Goal: Task Accomplishment & Management: Manage account settings

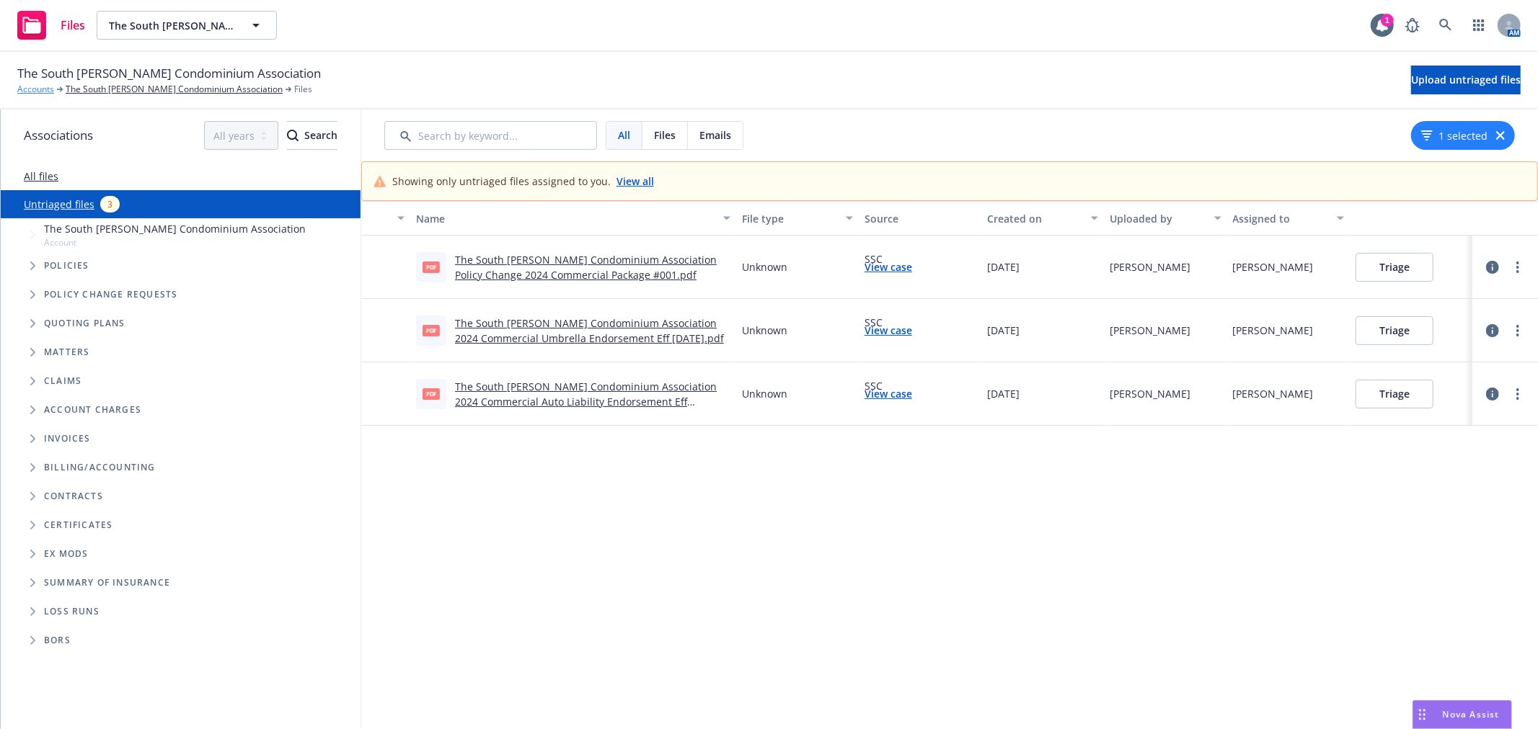
click at [39, 86] on link "Accounts" at bounding box center [35, 89] width 37 height 13
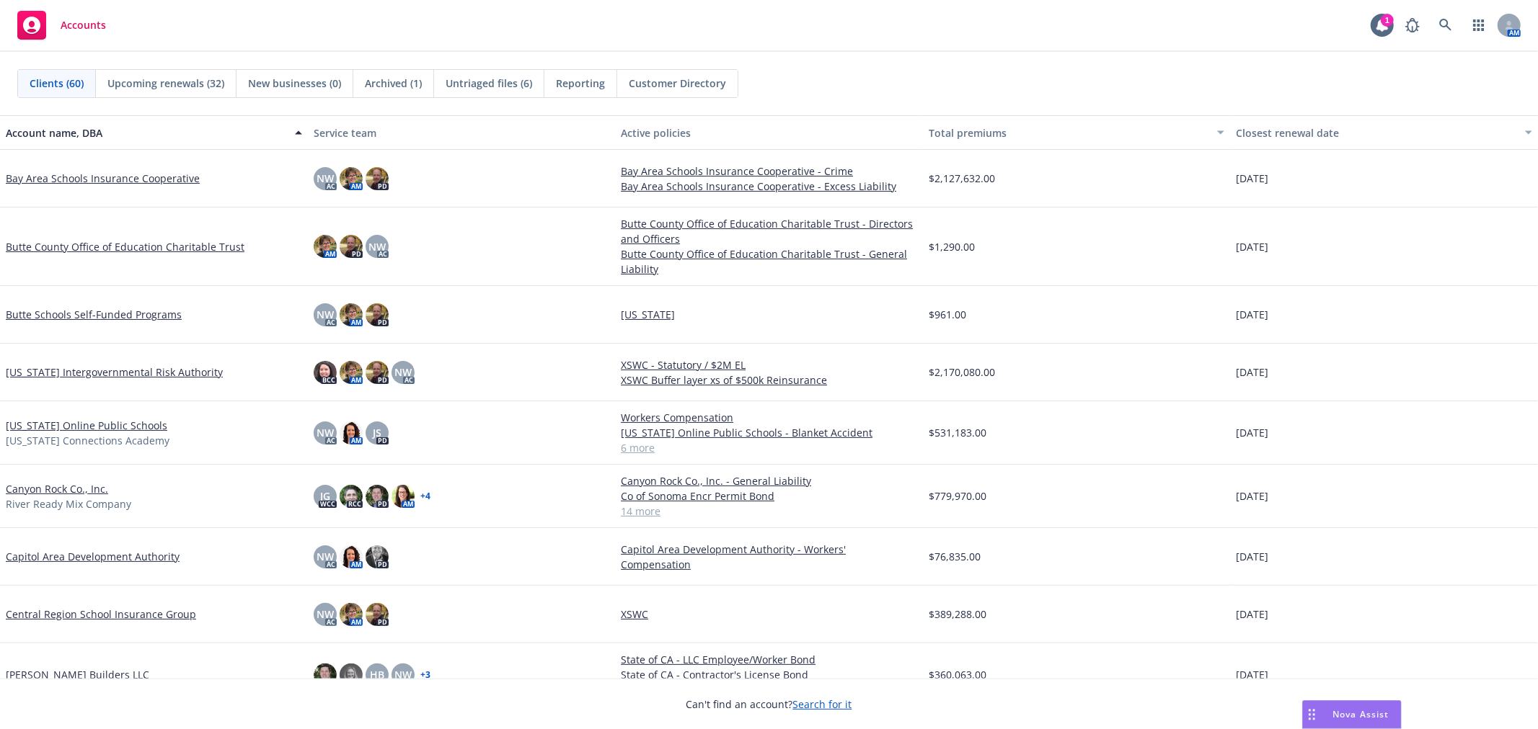
click at [479, 72] on div "Untriaged files (6)" at bounding box center [489, 83] width 110 height 27
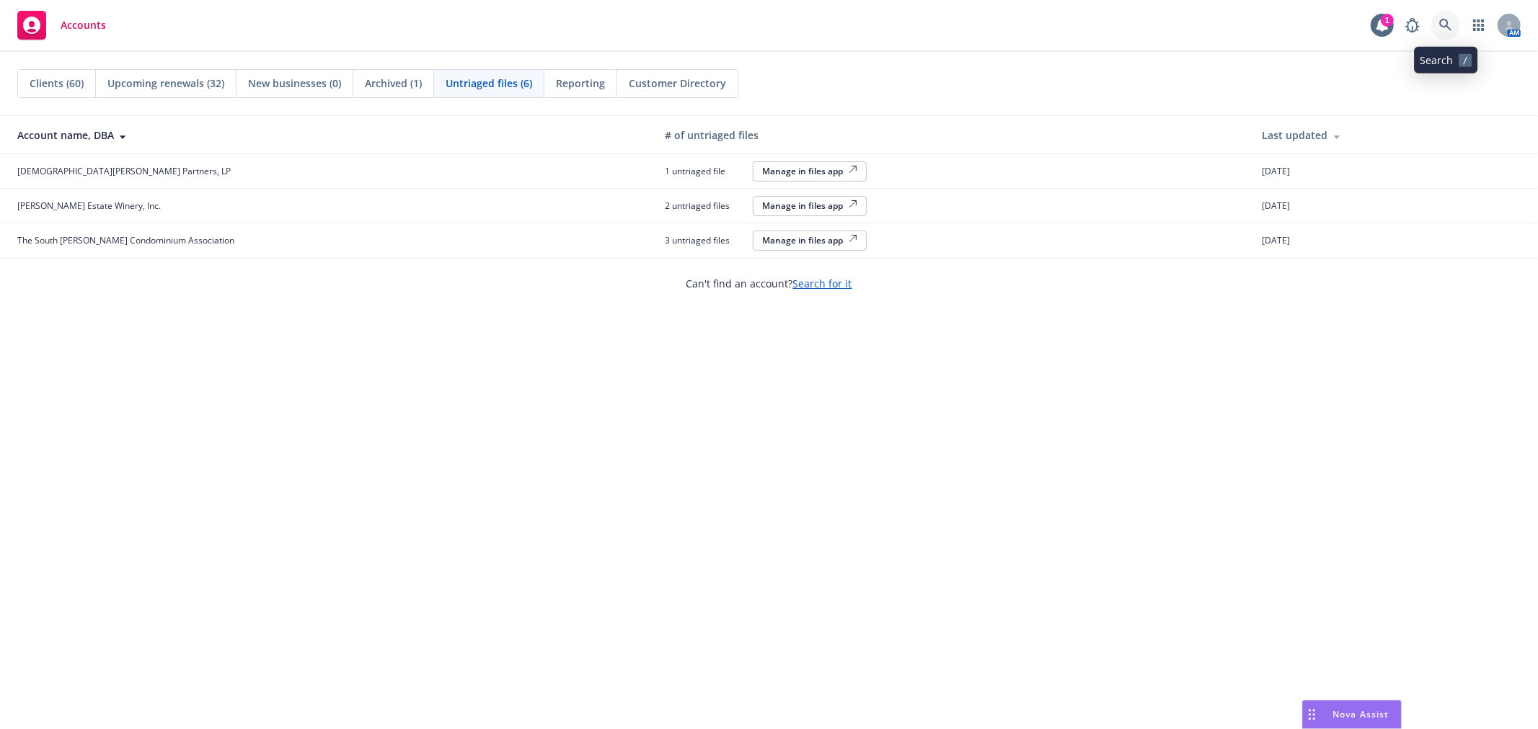
click at [1437, 30] on link at bounding box center [1445, 25] width 29 height 29
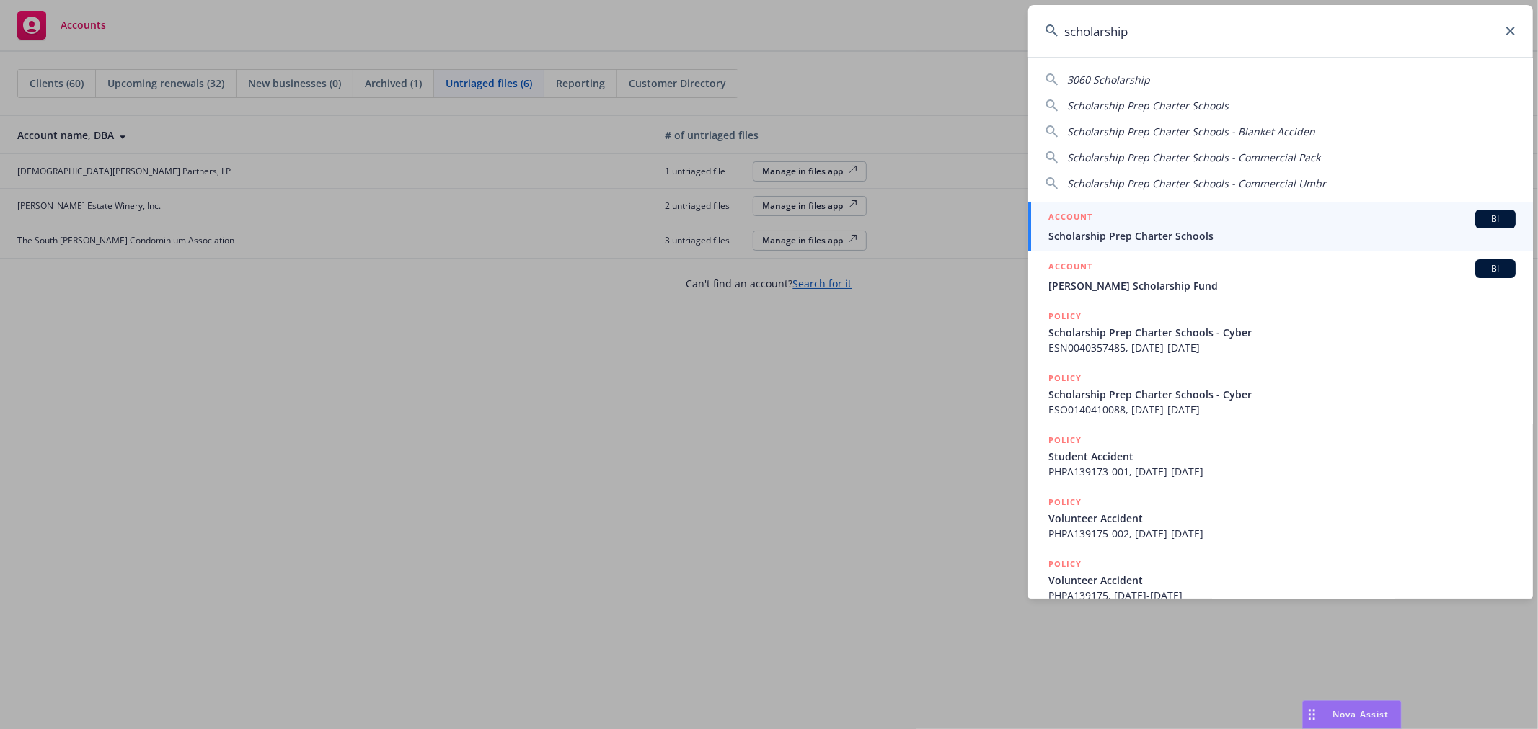
type input "scholarship"
click at [1163, 228] on div "ACCOUNT BI Scholarship Prep Charter Schools" at bounding box center [1281, 227] width 467 height 34
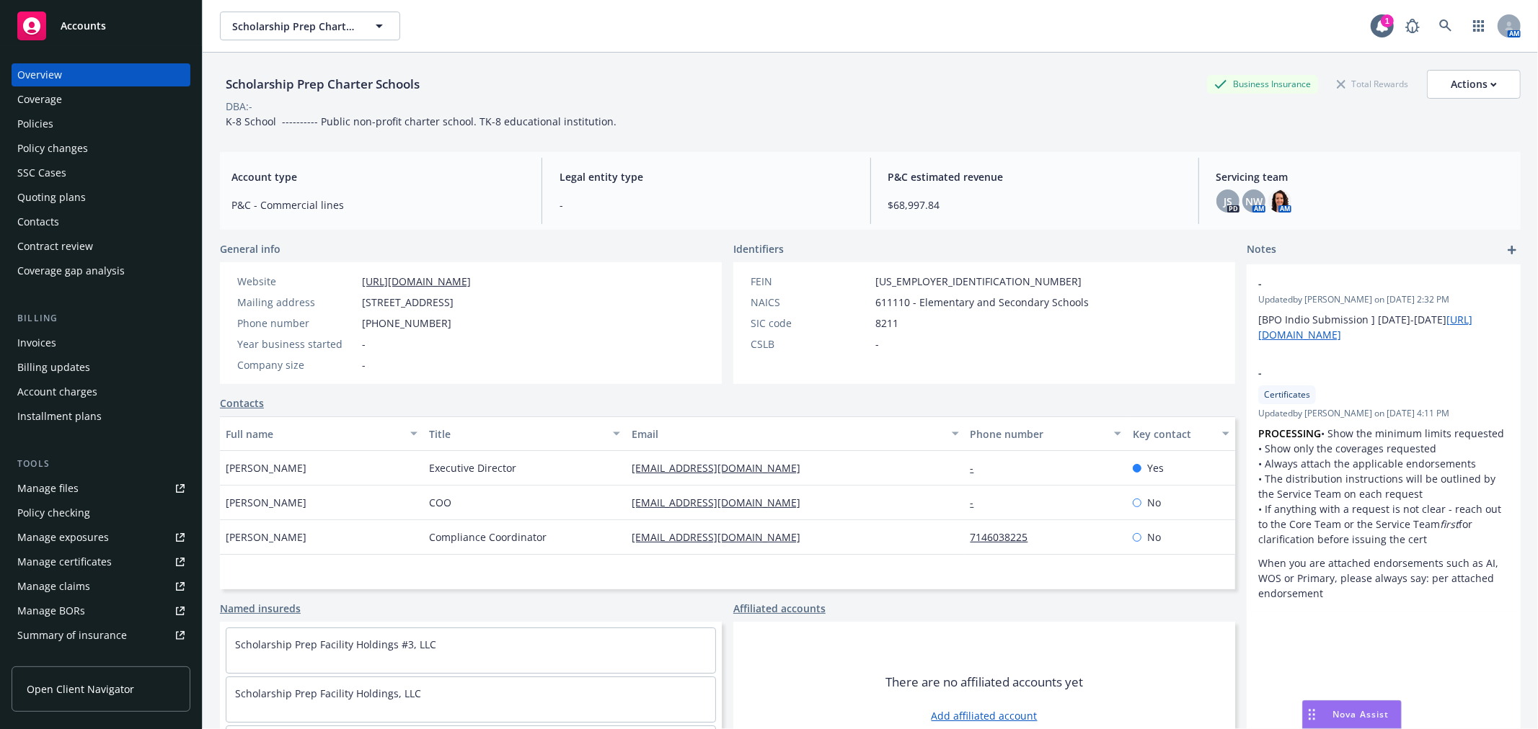
click at [47, 151] on div "Policy changes" at bounding box center [52, 148] width 71 height 23
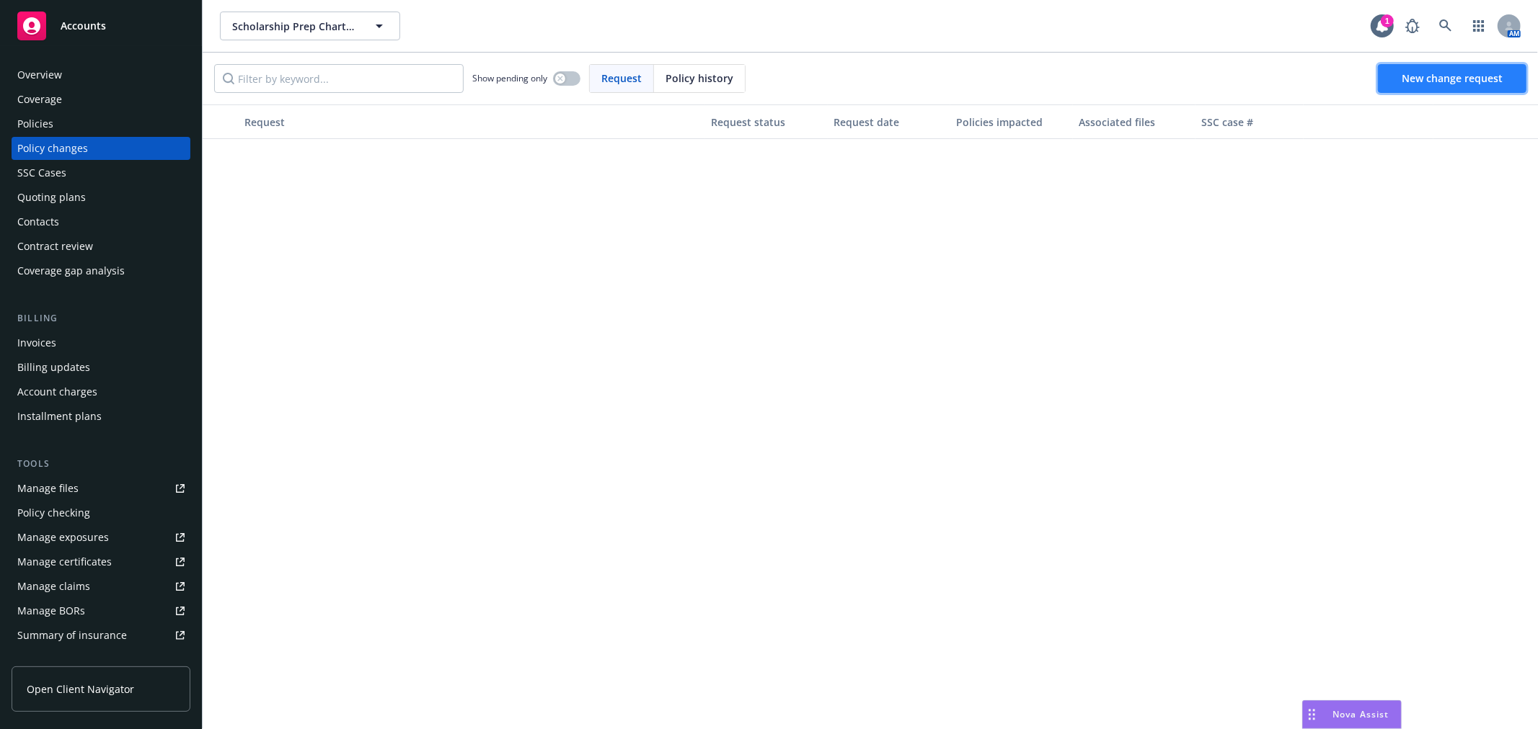
click at [1429, 86] on link "New change request" at bounding box center [1451, 78] width 148 height 29
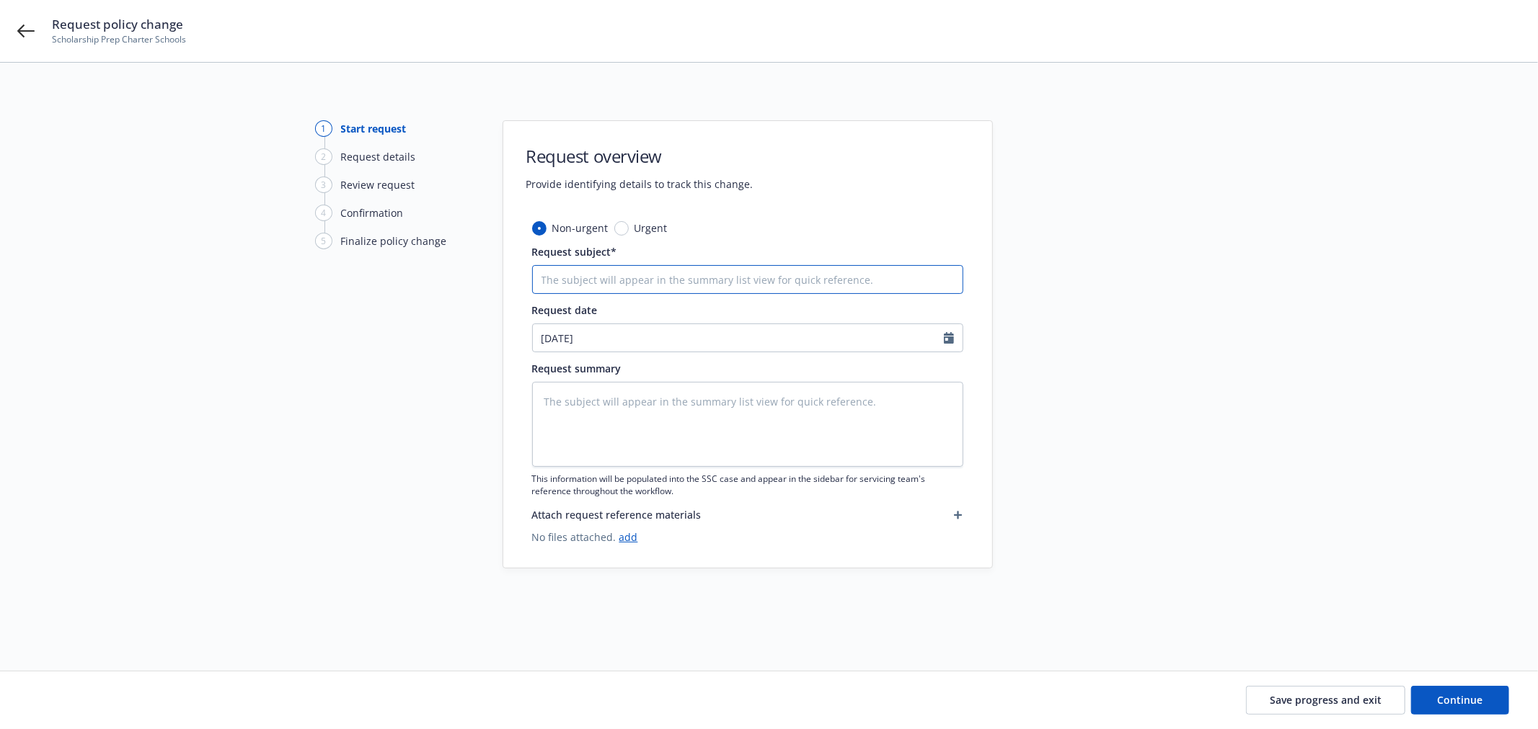
click at [599, 283] on input "Request subject*" at bounding box center [747, 279] width 431 height 29
type textarea "x"
type input "2"
type textarea "x"
type input "25"
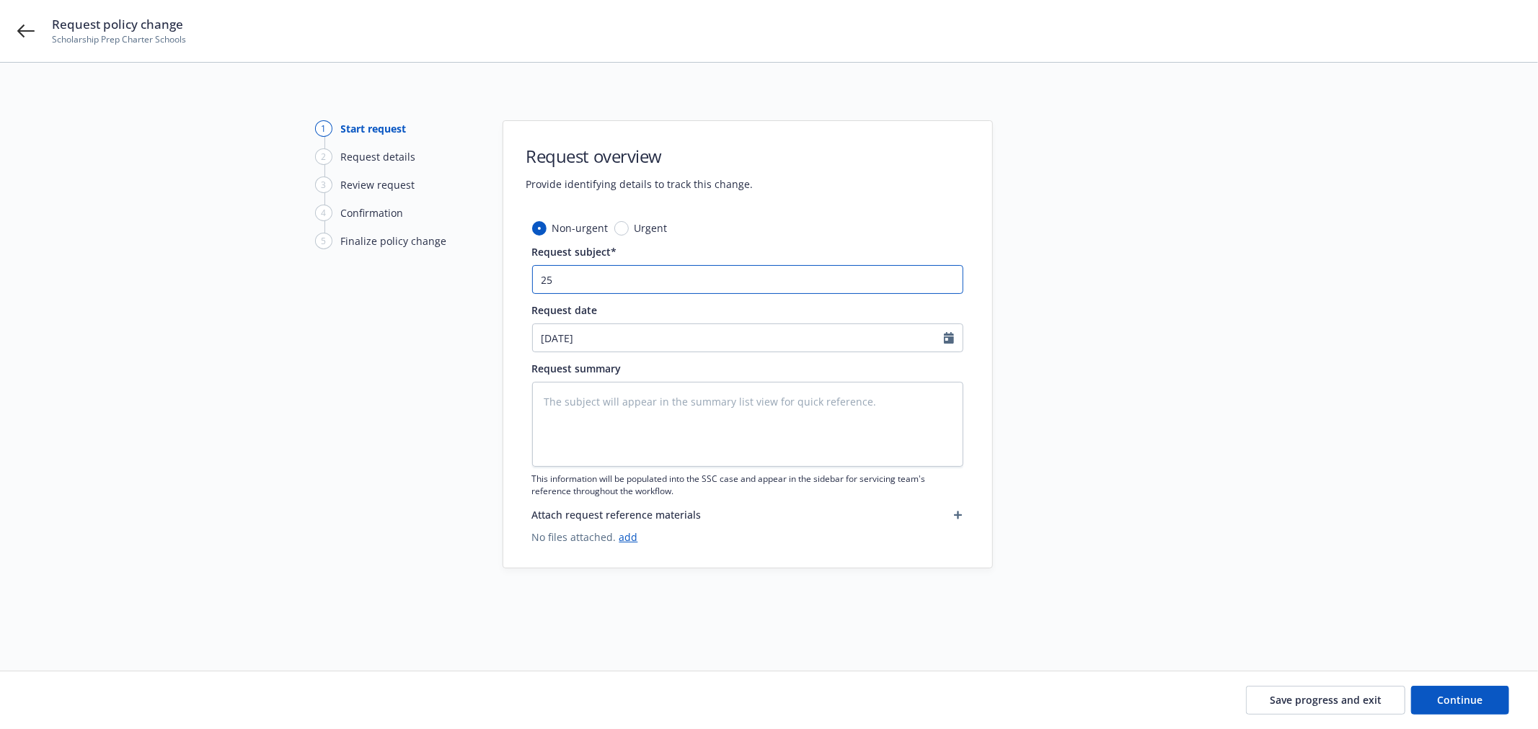
type textarea "x"
type input "25-"
type textarea "x"
type input "25-2"
type textarea "x"
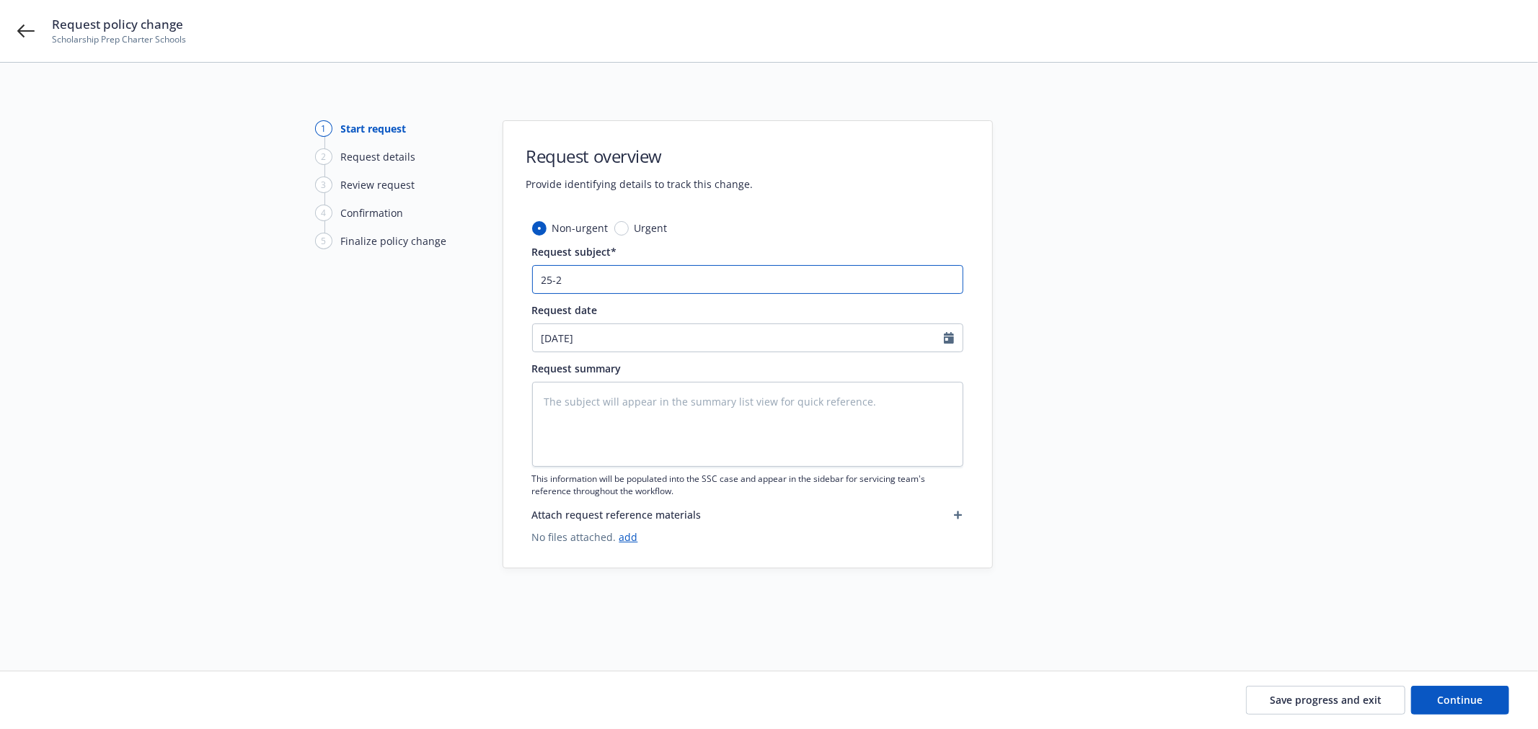
type input "25-26"
type textarea "x"
type input "25-26"
type textarea "x"
type input "25-26 P"
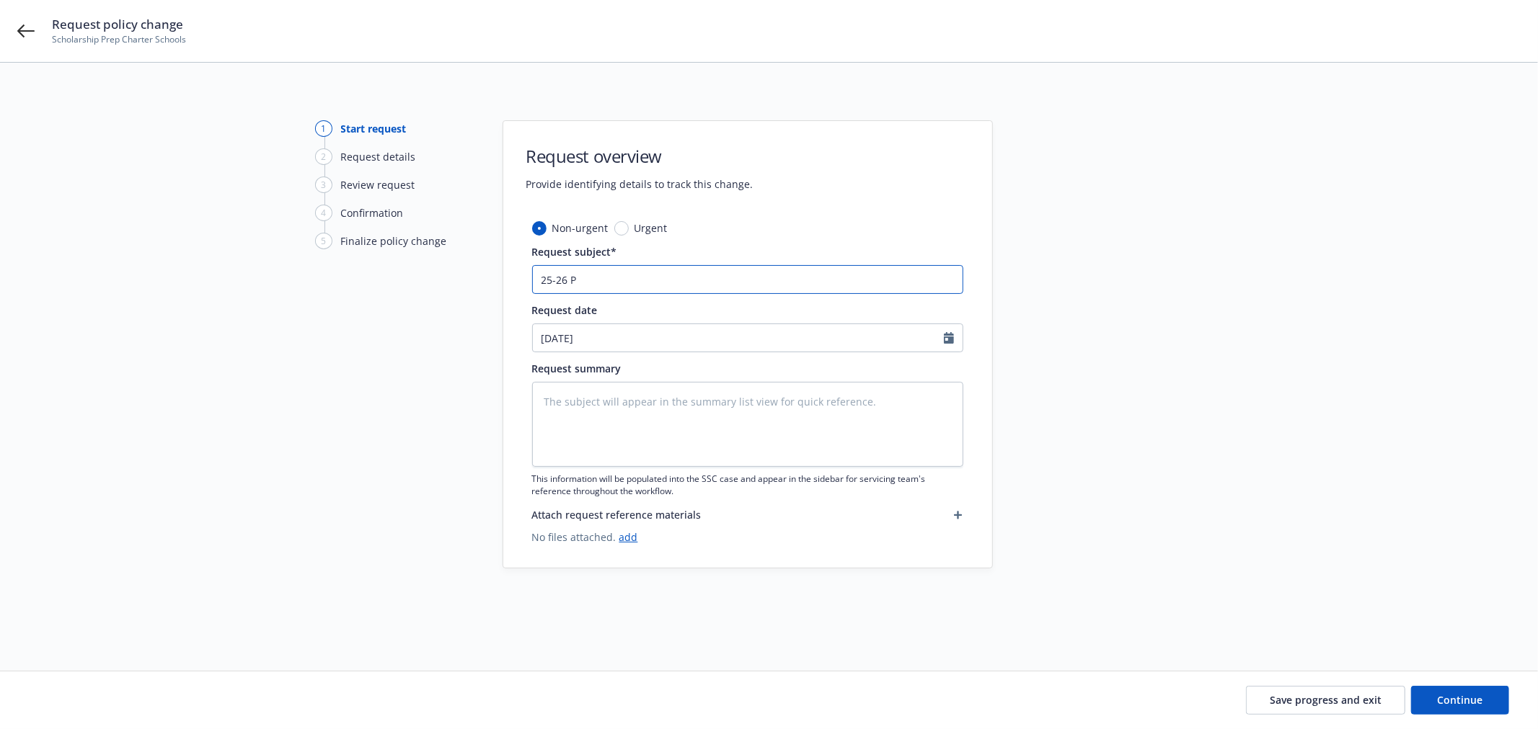
type textarea "x"
type input "25-26 PR"
type textarea "x"
type input "25-26 PRO"
type textarea "x"
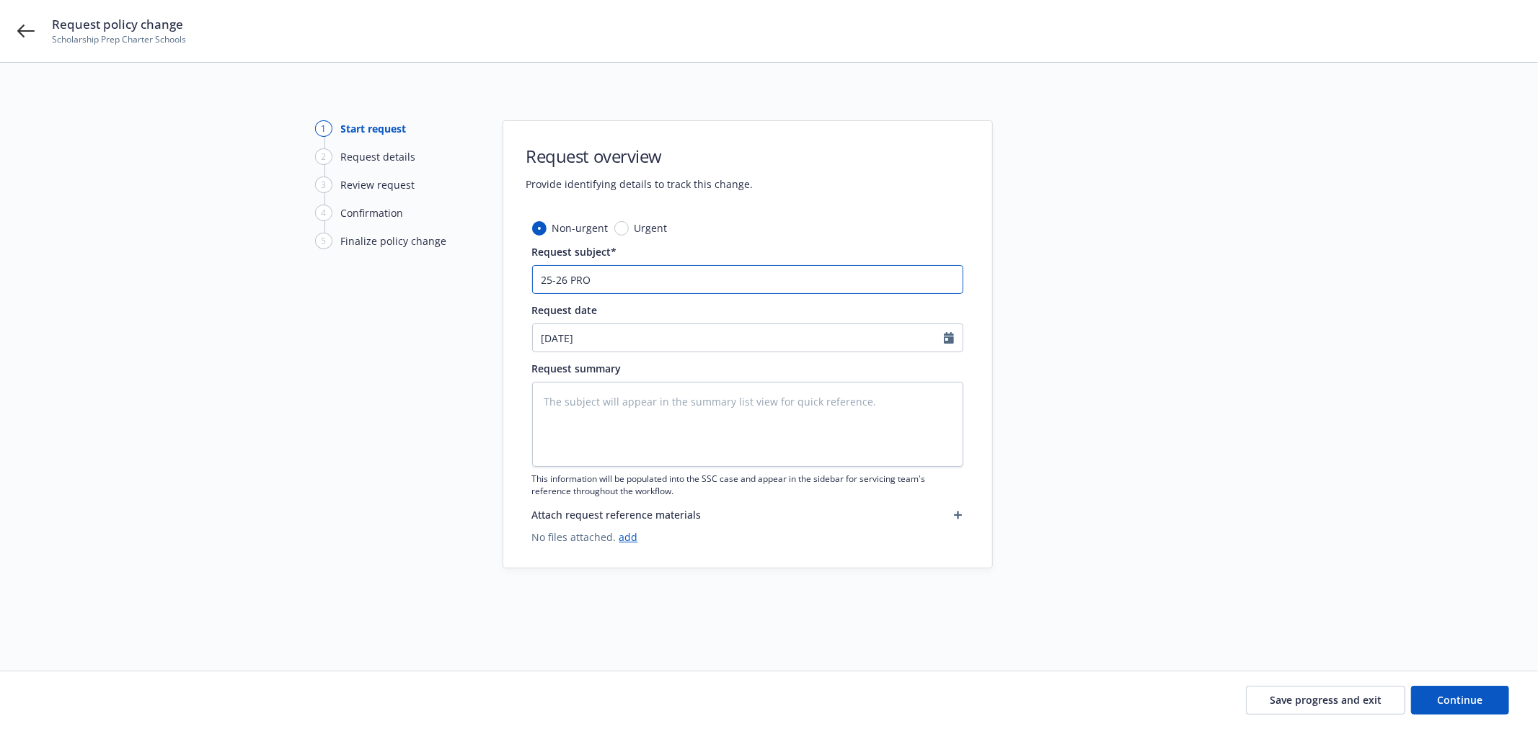
type input "25-26 PROP"
type textarea "x"
type input "25-26 PROP"
paste input "TIB? BI? - Scholarship - New location [STREET_ADDRESS]"
type textarea "x"
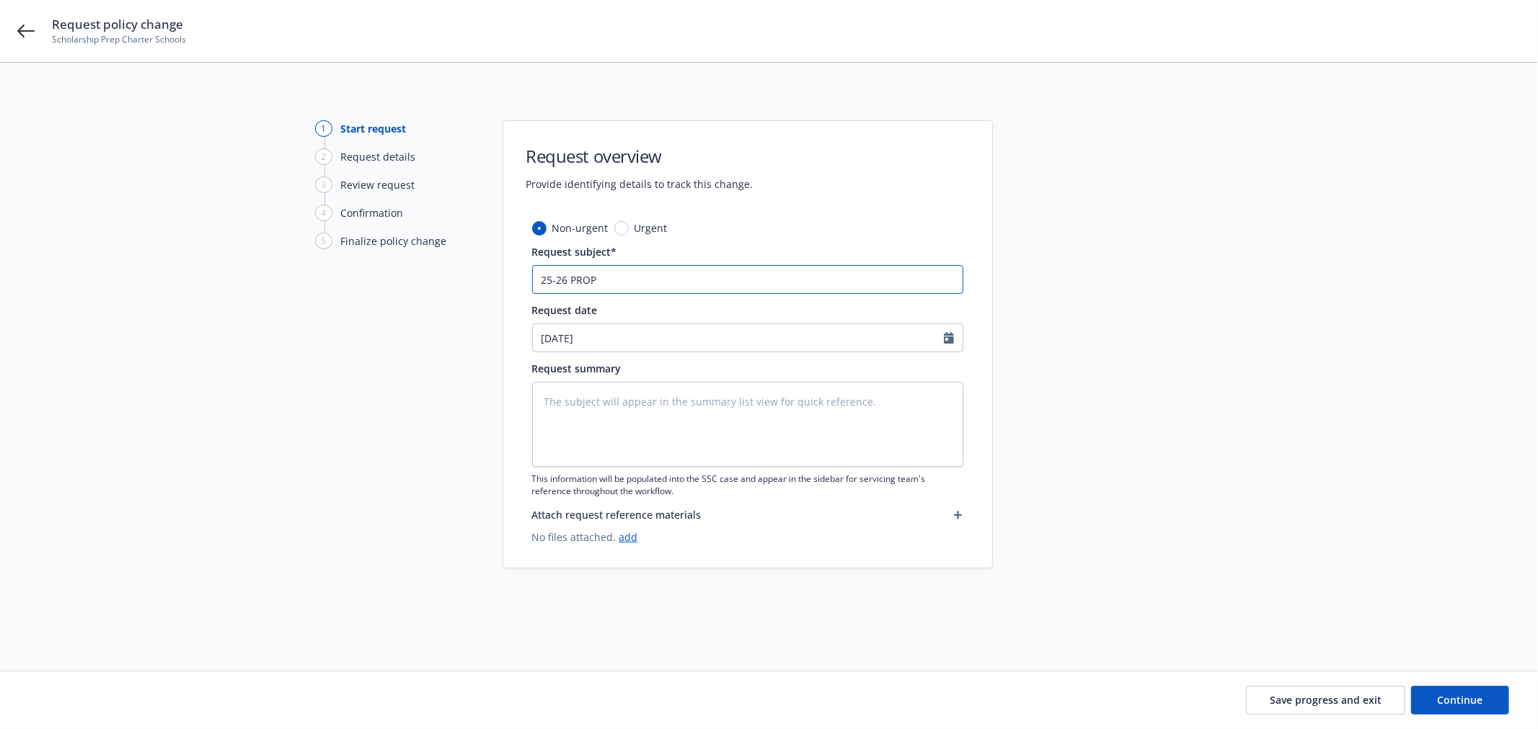
type input "25-26 PROP TIB? BI? - Scholarship - New location [STREET_ADDRESS]"
click at [636, 280] on input "25-26 PROP TIB? BI? - Scholarship - New location [STREET_ADDRESS]" at bounding box center [747, 279] width 431 height 29
type textarea "x"
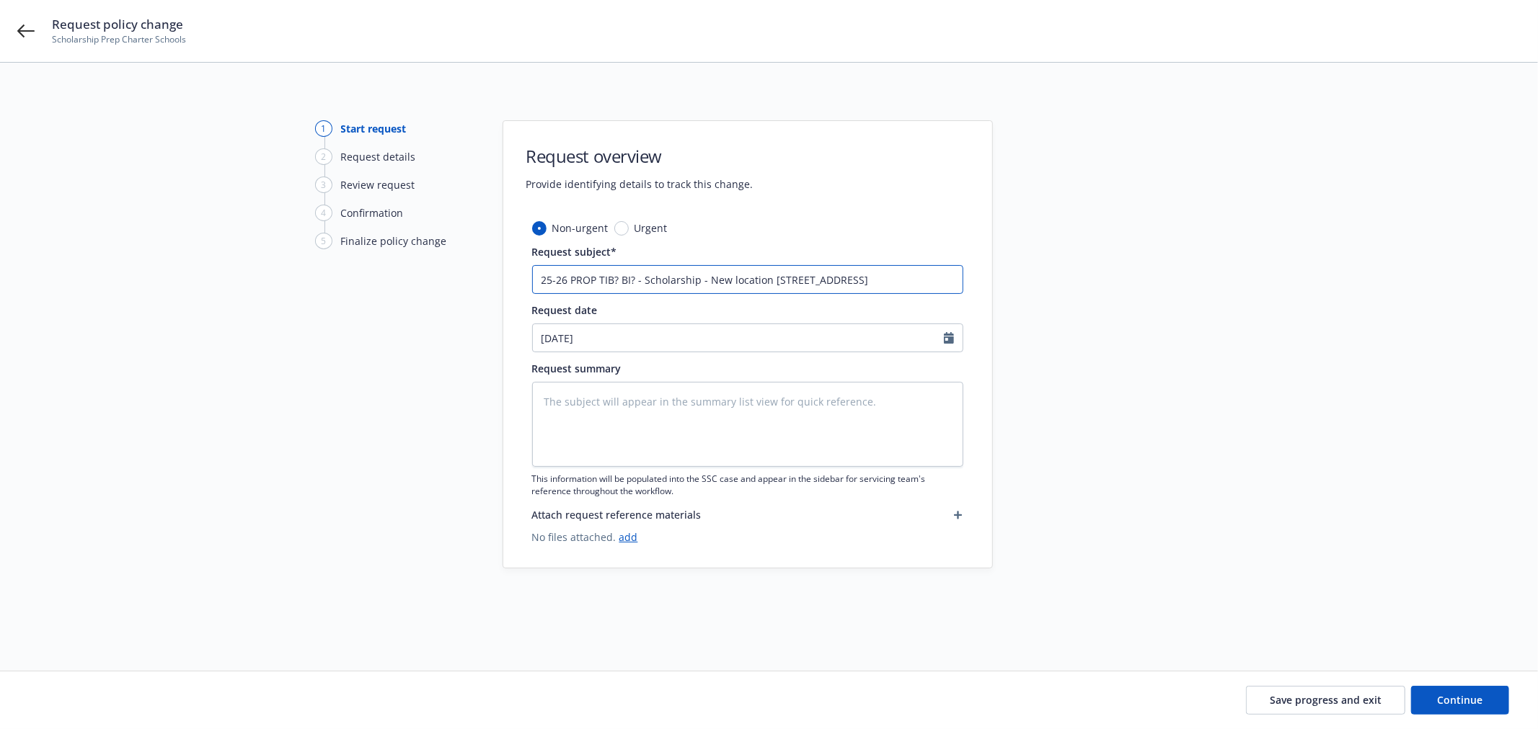
type input "25-26 PROP TIB? BI? - - New location [STREET_ADDRESS]"
type textarea "x"
type input "25-26 PROP TIB? BI? -- New location [STREET_ADDRESS]"
type textarea "x"
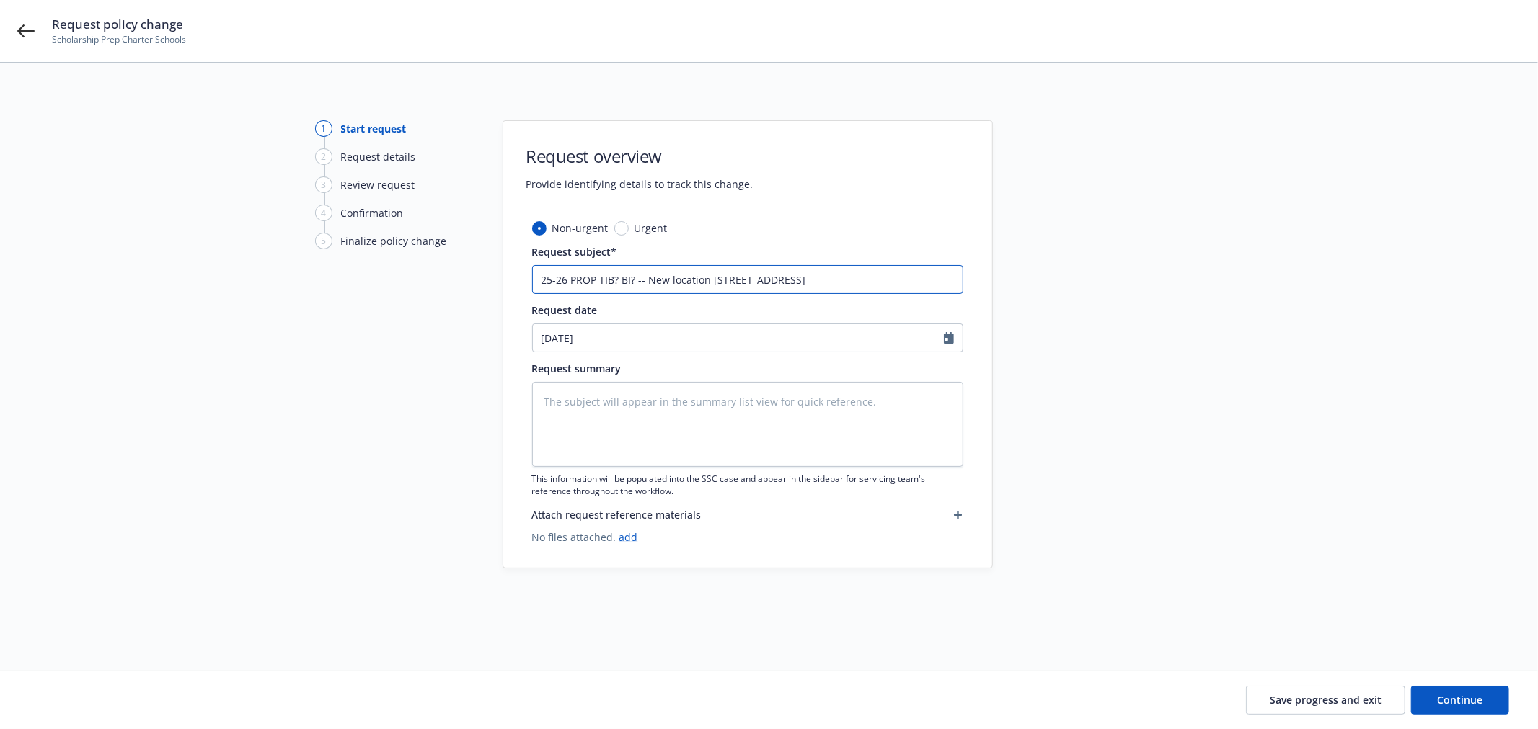
type input "25-26 PROP TIB? BI? - New location [STREET_ADDRESS]"
type textarea "x"
type input "25-26 PROP TIB? BI? -New location [STREET_ADDRESS]"
type textarea "x"
type input "25-26 PROP TIB? BI? -ew location [STREET_ADDRESS]"
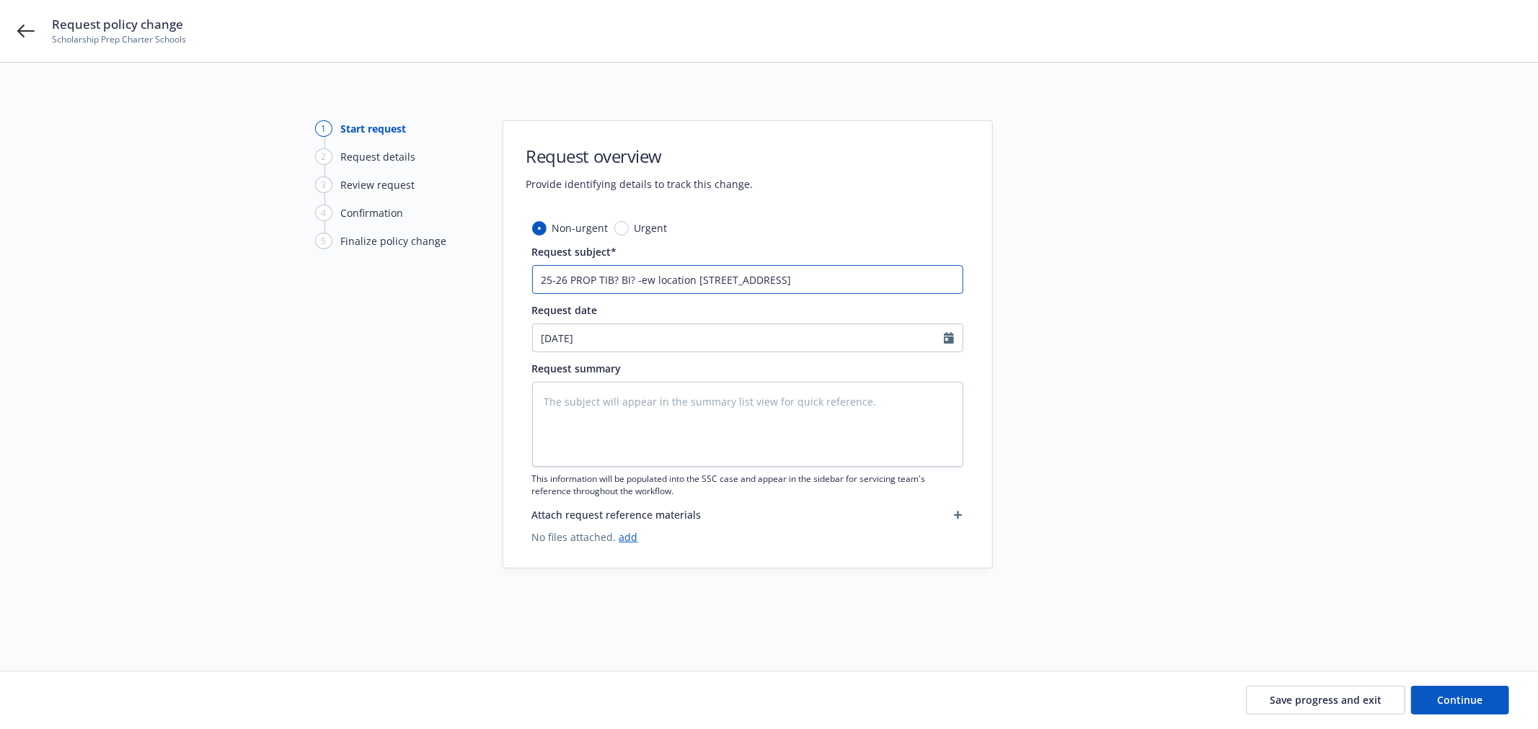
type textarea "x"
type input "25-26 PROP TIB? BI? ew location [STREET_ADDRESS]"
type textarea "x"
type input "25-26 PROP TIB? BI? aew location [STREET_ADDRESS]"
type textarea "x"
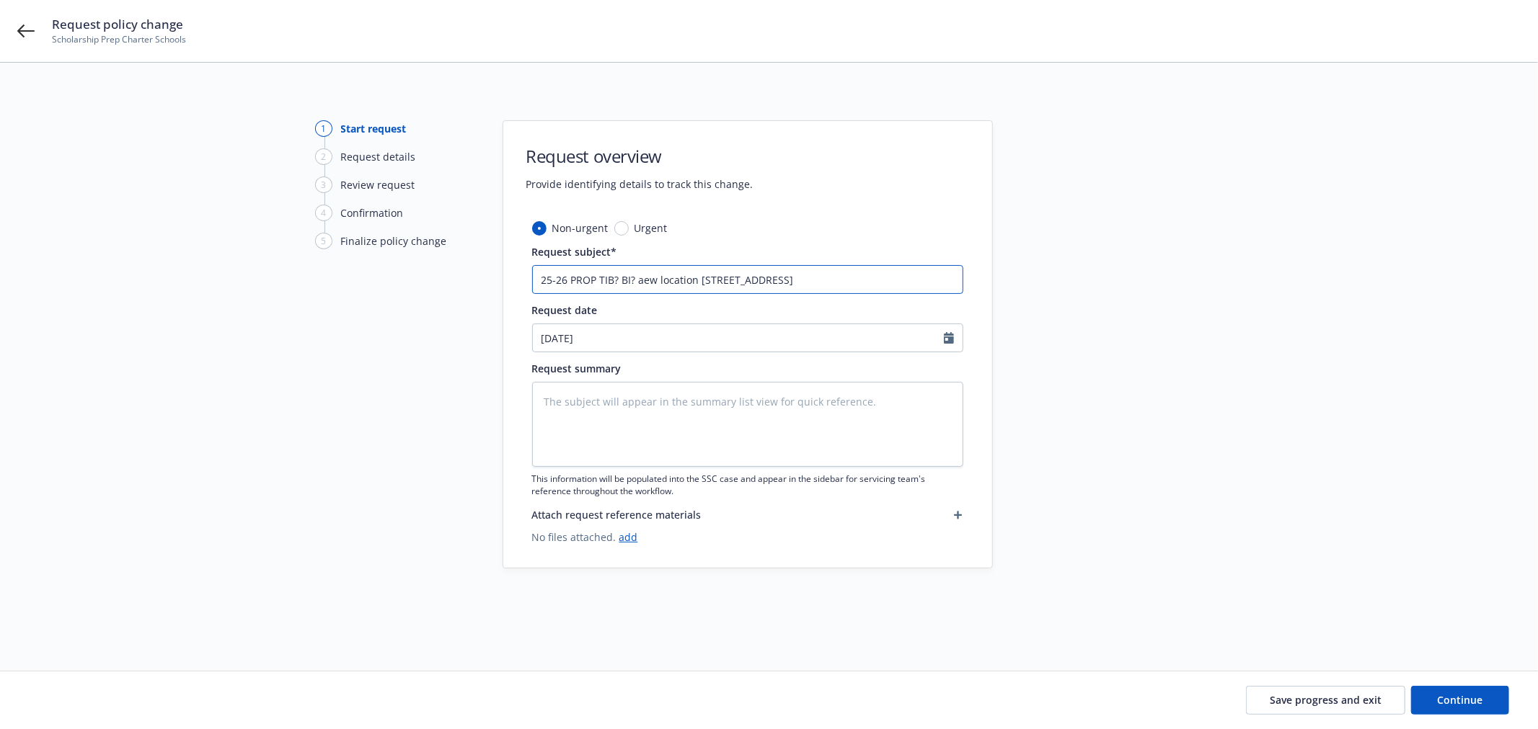
type input "25-26 PROP TIB? BI? atew location [STREET_ADDRESS]"
type textarea "x"
type input "25-26 PROP TIB? BI? at [GEOGRAPHIC_DATA] location [STREET_ADDRESS]"
type textarea "x"
type input "25-26 PROP TIB? BI? at new location [STREET_ADDRESS]"
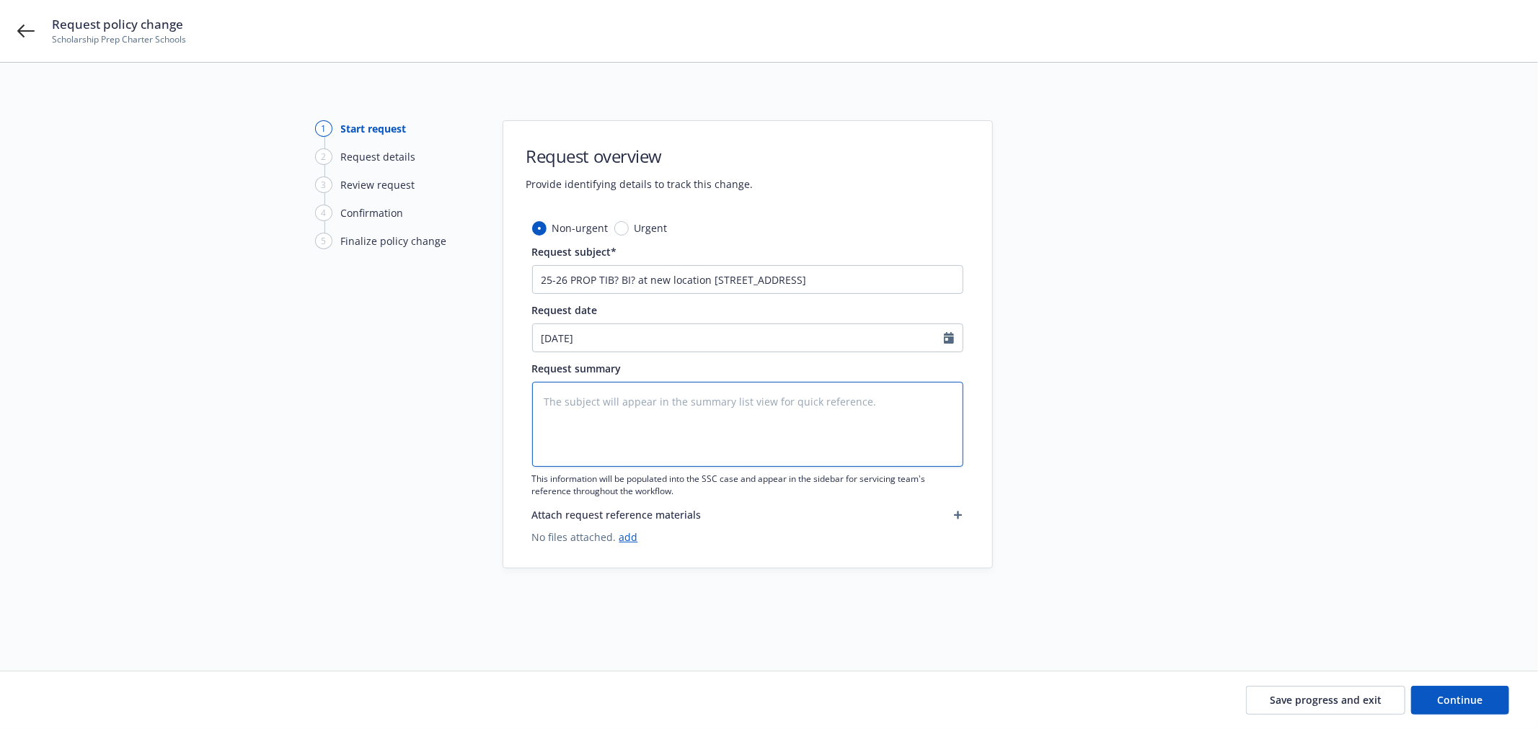
click at [771, 415] on textarea at bounding box center [747, 424] width 431 height 85
paste textarea "25-26 PROP TIB? BI? at new location [STREET_ADDRESS]"
type textarea "x"
type textarea "25-26 PROP TIB? BI? at new location [STREET_ADDRESS]"
click at [1469, 707] on button "Continue" at bounding box center [1460, 700] width 98 height 29
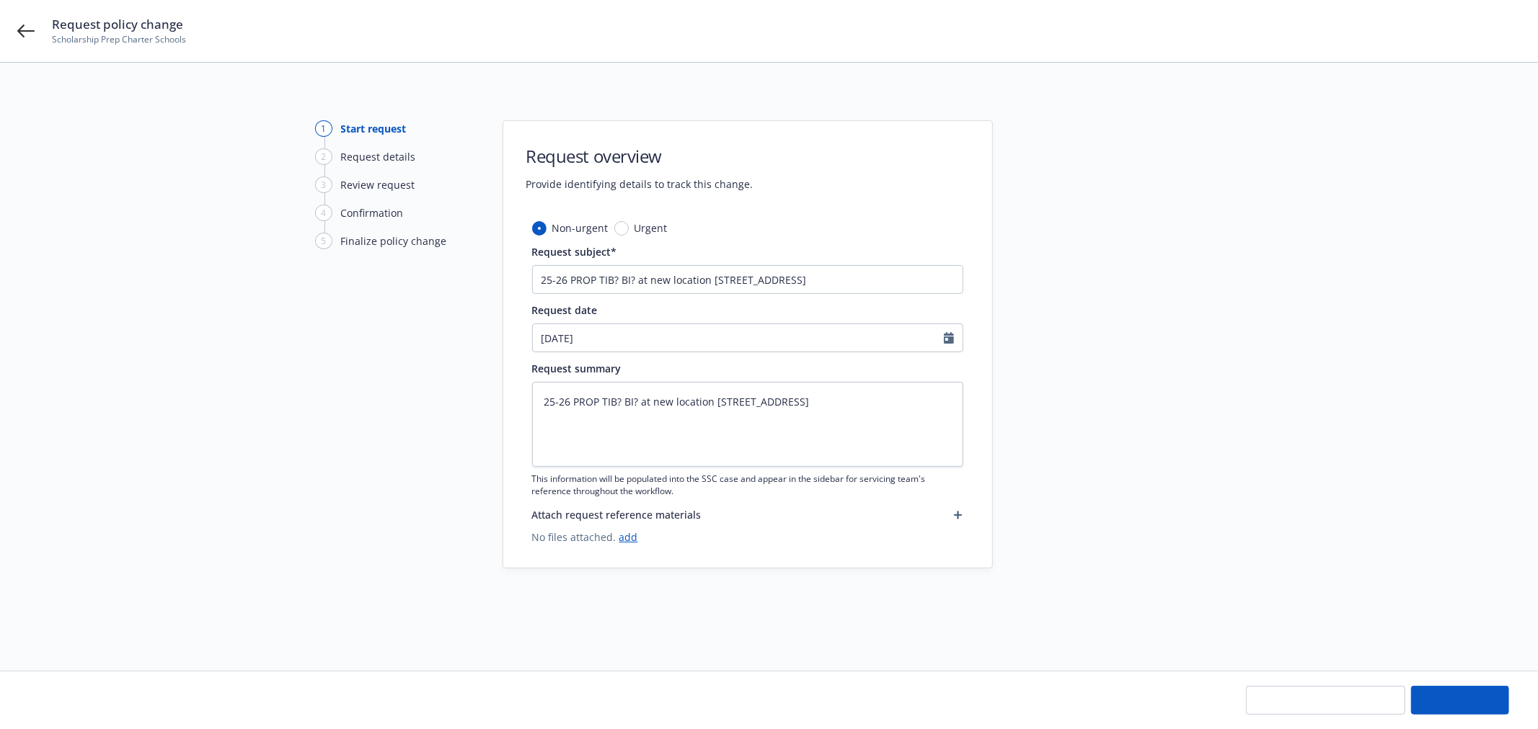
type textarea "x"
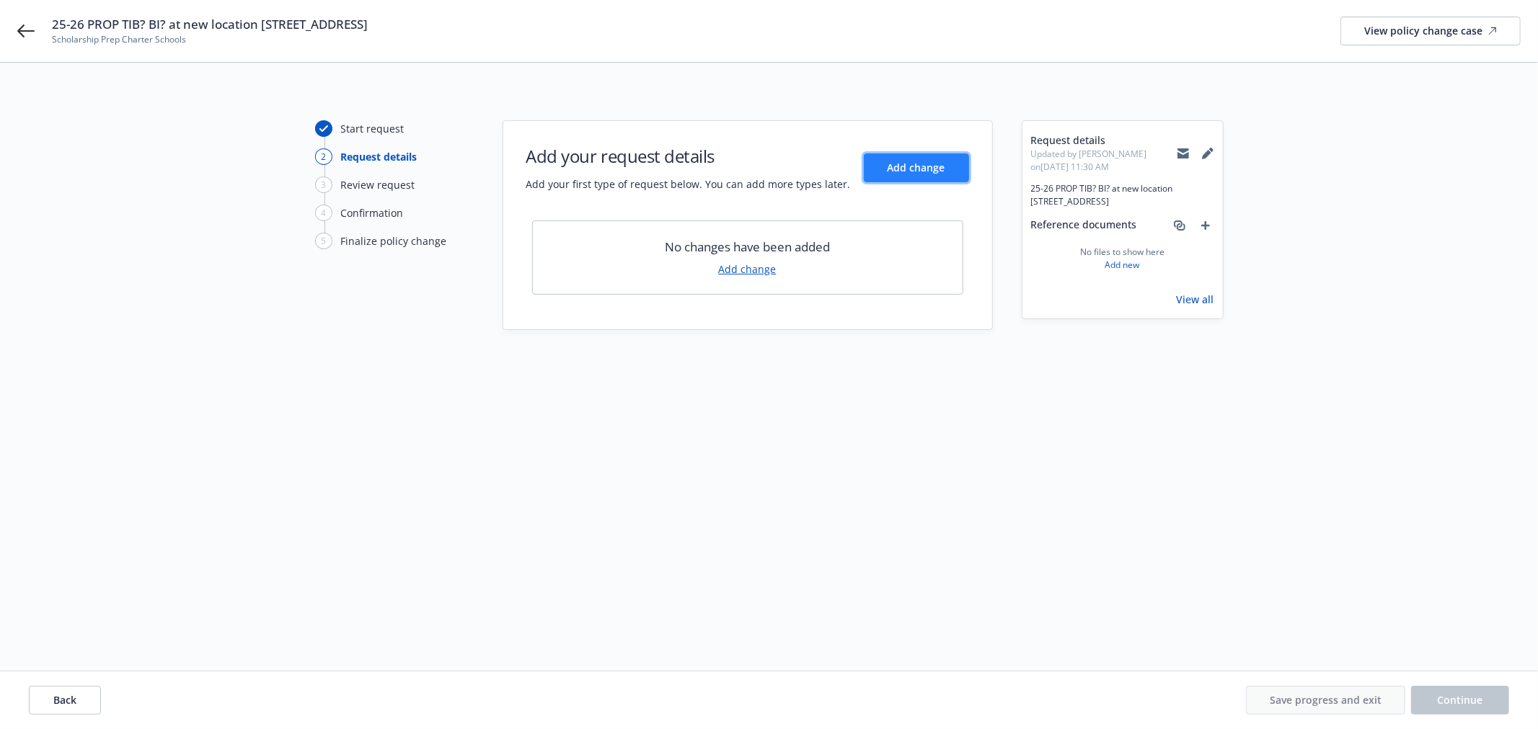
click at [912, 166] on span "Add change" at bounding box center [916, 168] width 58 height 14
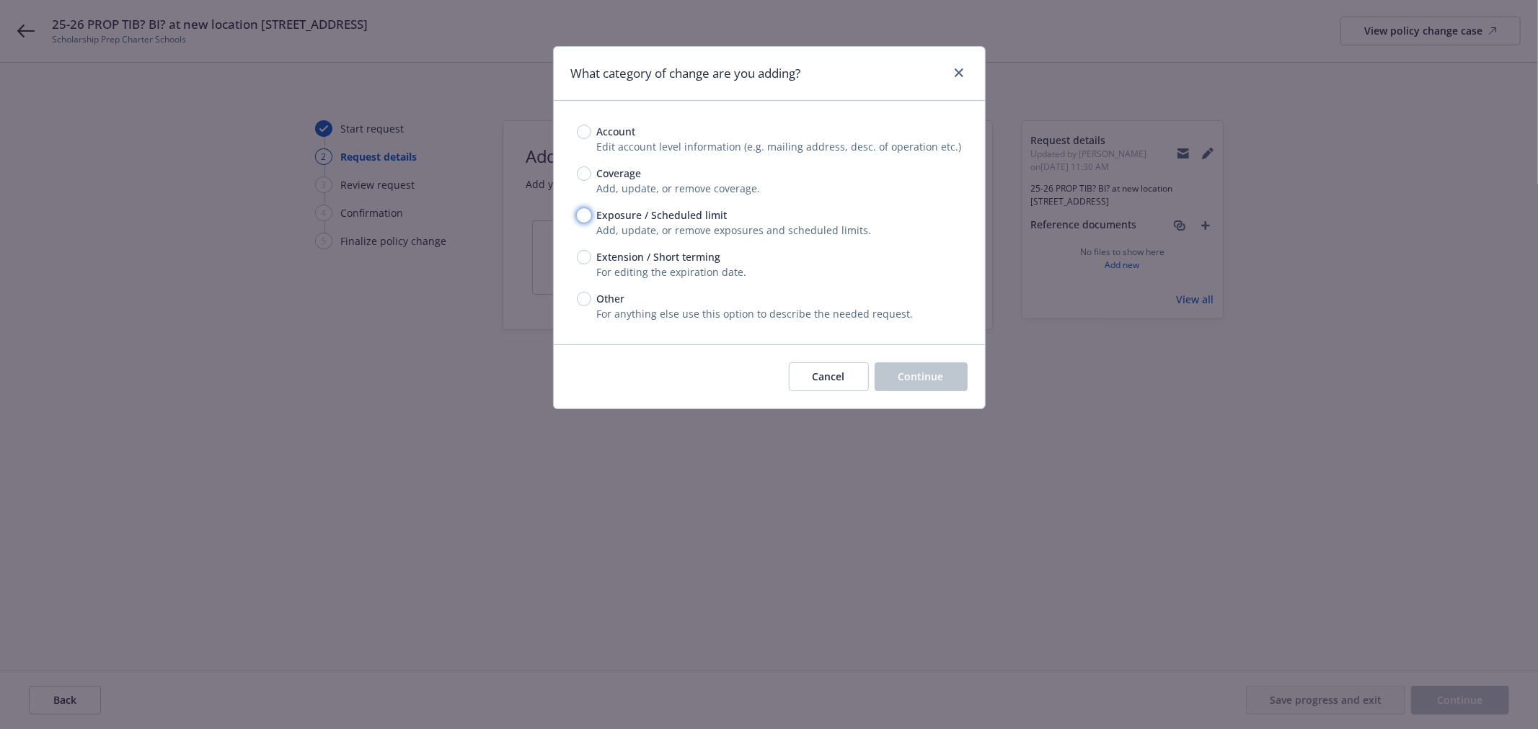
click at [582, 218] on input "Exposure / Scheduled limit" at bounding box center [584, 215] width 14 height 14
radio input "true"
click at [902, 384] on button "Continue" at bounding box center [920, 377] width 93 height 29
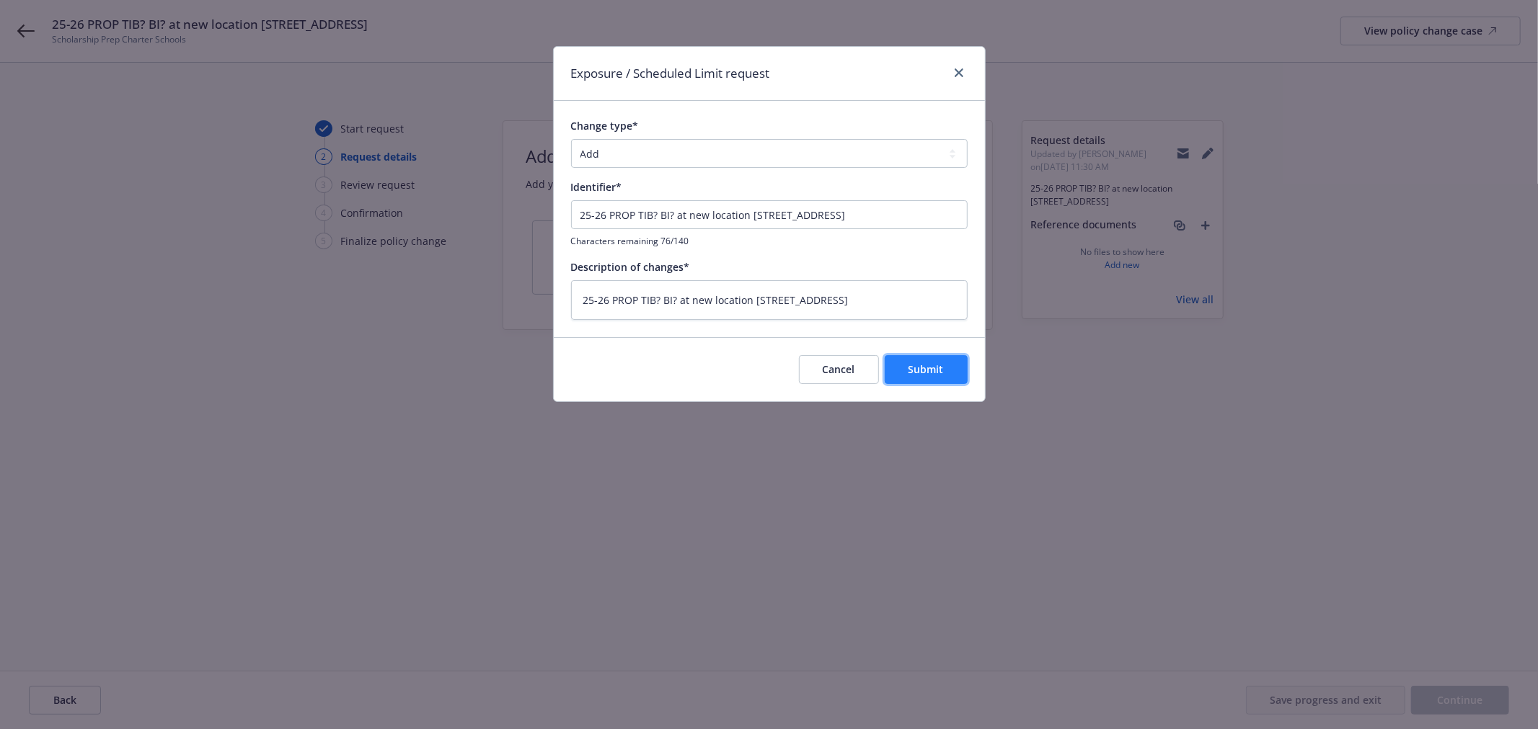
click at [905, 371] on button "Submit" at bounding box center [925, 369] width 83 height 29
type textarea "x"
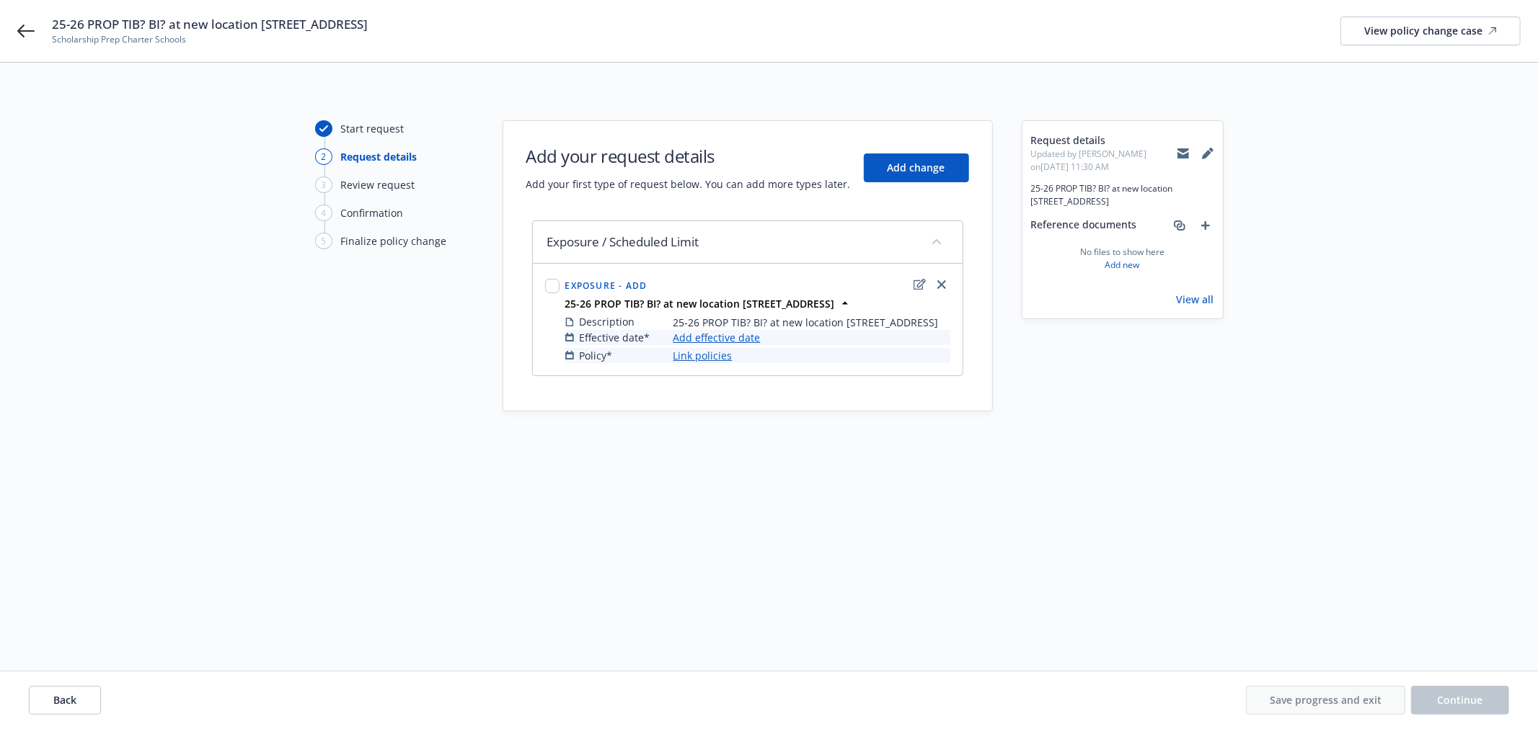
click at [735, 345] on link "Add effective date" at bounding box center [716, 337] width 87 height 15
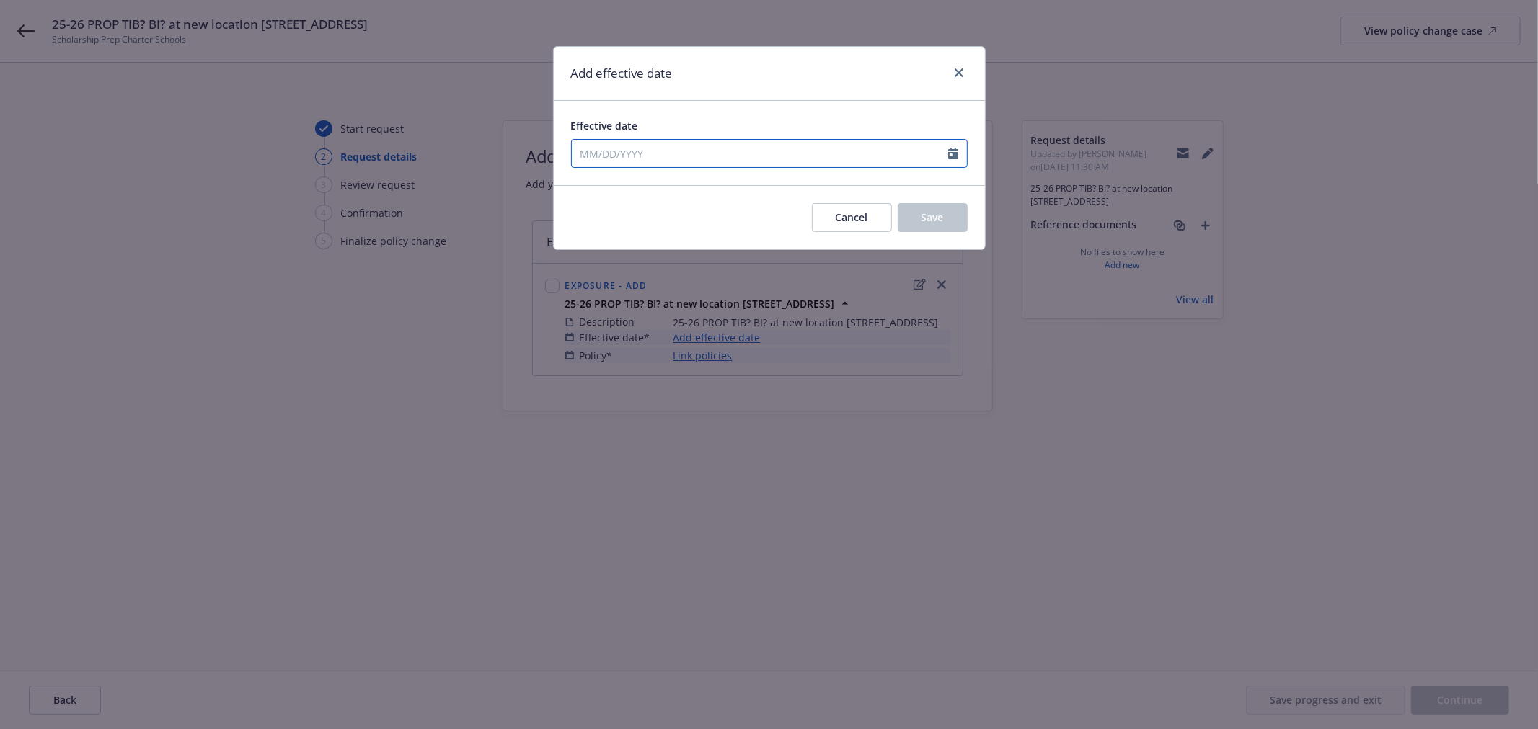
select select "8"
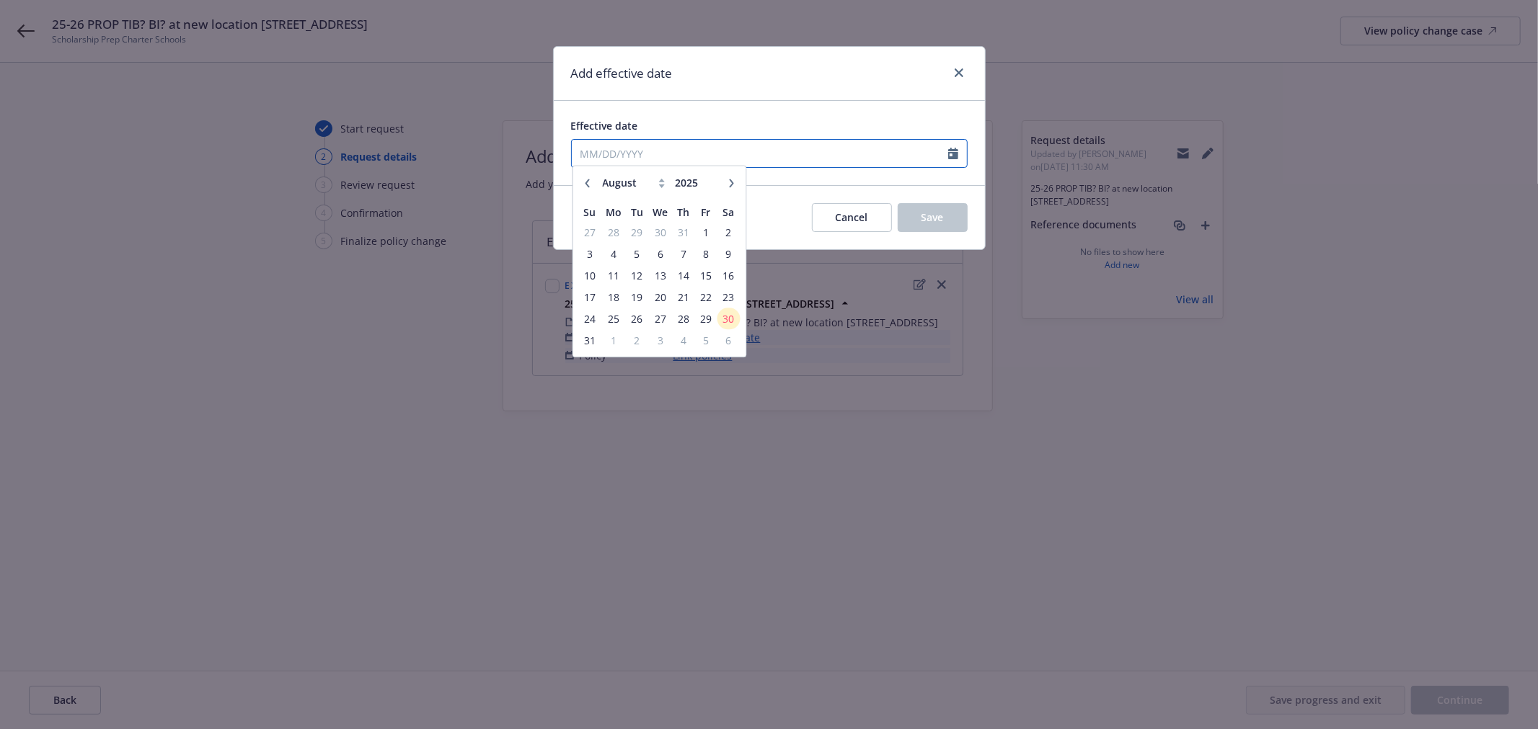
click at [640, 145] on input "Effective date" at bounding box center [760, 153] width 376 height 27
click at [731, 321] on span "30" at bounding box center [728, 324] width 19 height 18
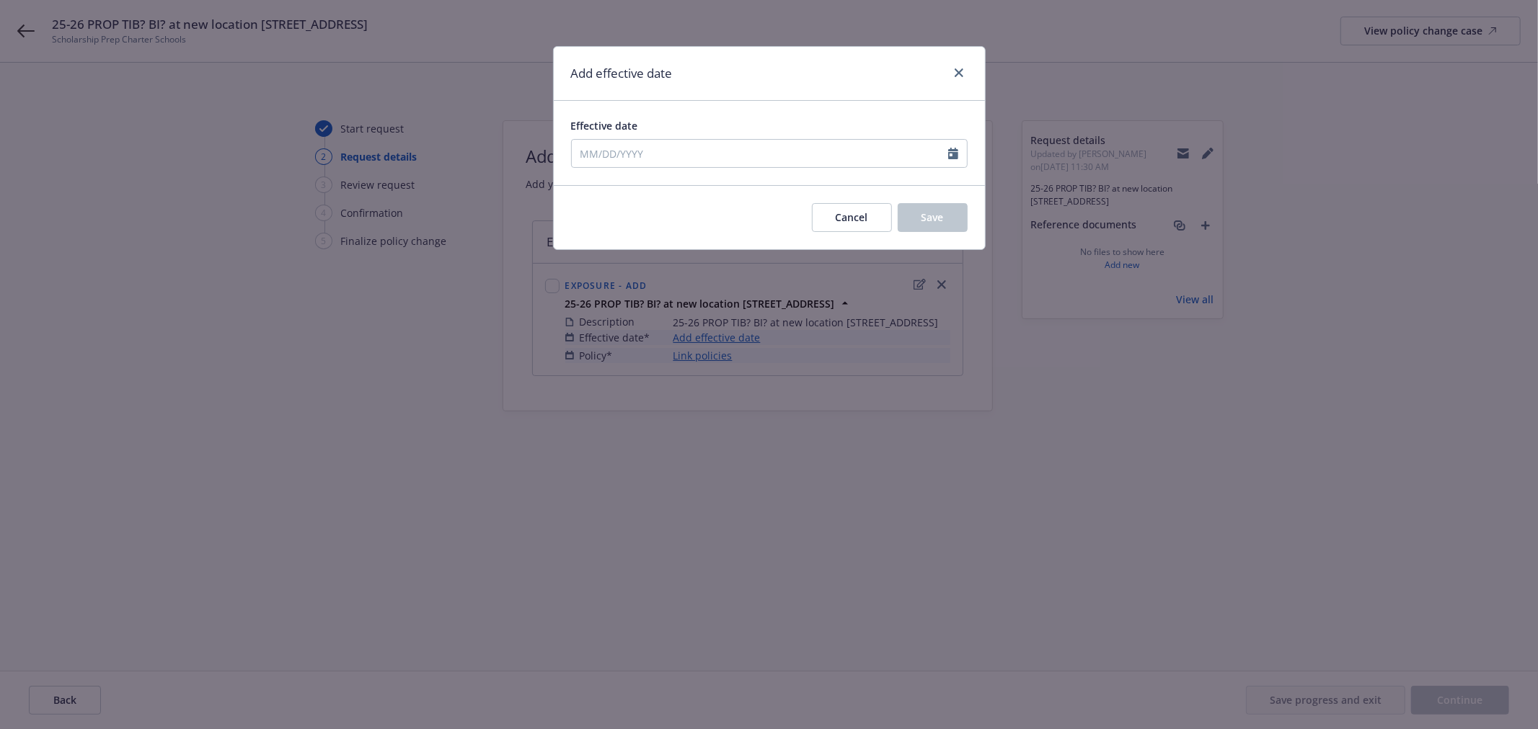
type input "[DATE]"
click at [930, 214] on span "Save" at bounding box center [932, 217] width 22 height 14
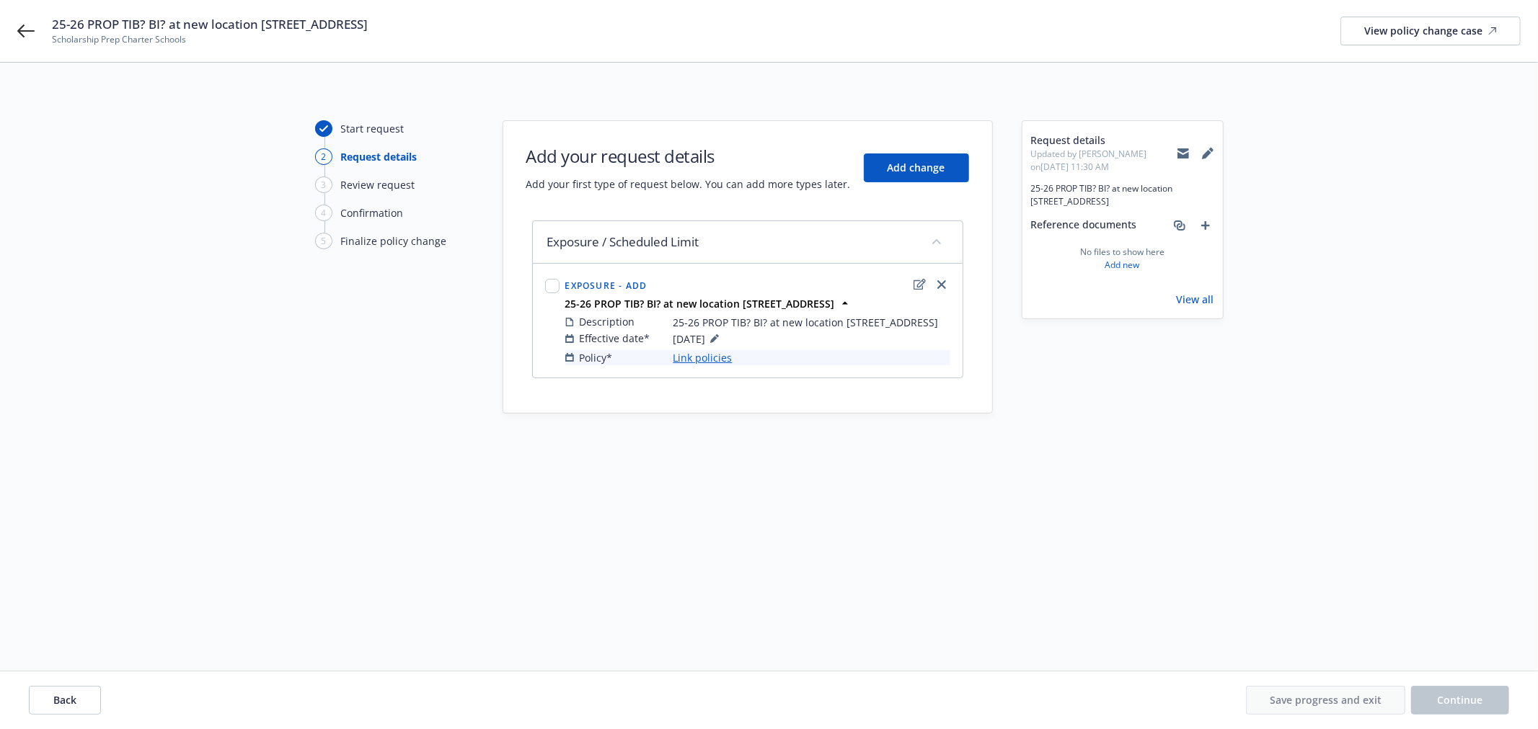
click at [692, 365] on link "Link policies" at bounding box center [702, 357] width 59 height 15
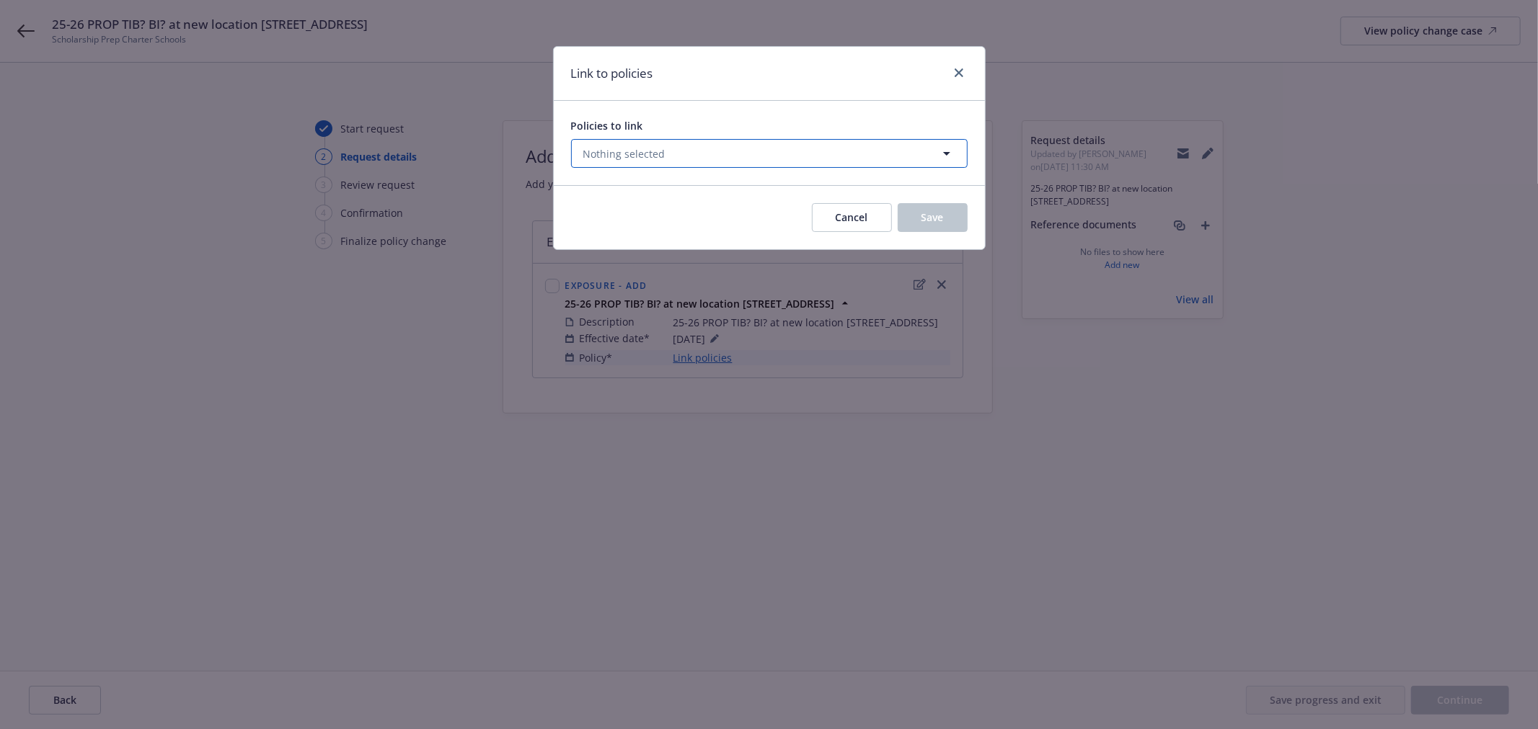
click at [702, 155] on button "Nothing selected" at bounding box center [769, 153] width 396 height 29
select select "ACTIVE"
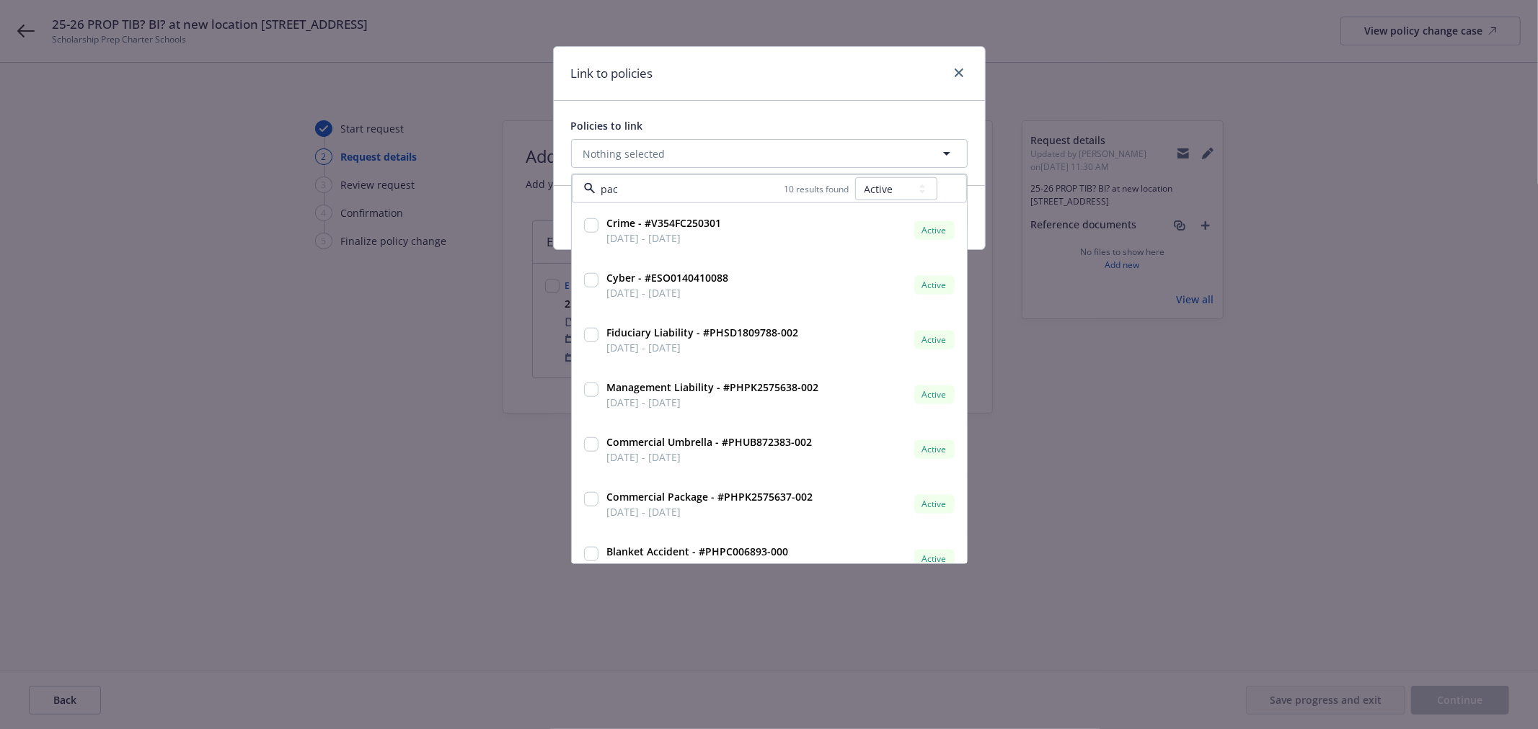
type input "pack"
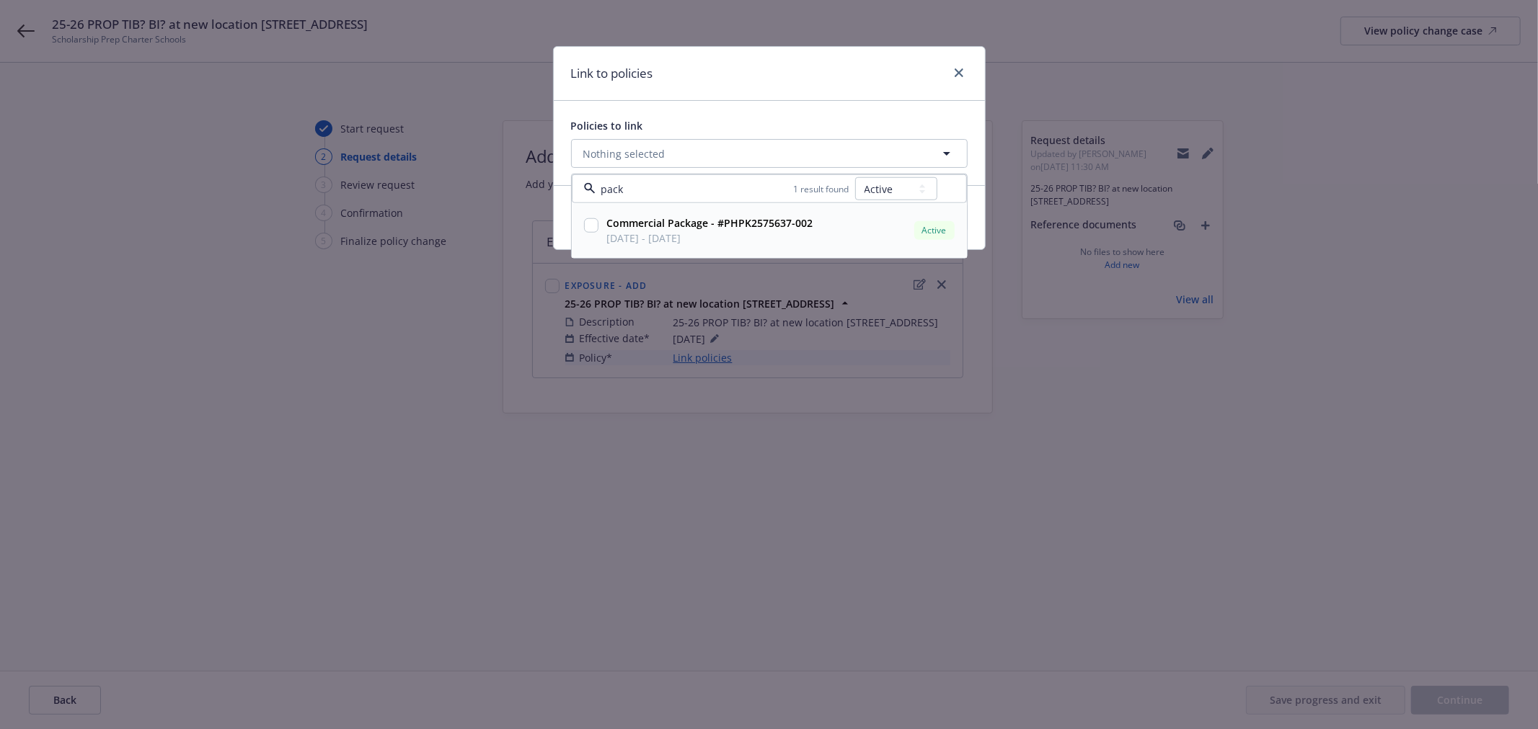
click at [588, 224] on input "checkbox" at bounding box center [591, 225] width 14 height 14
checkbox input "true"
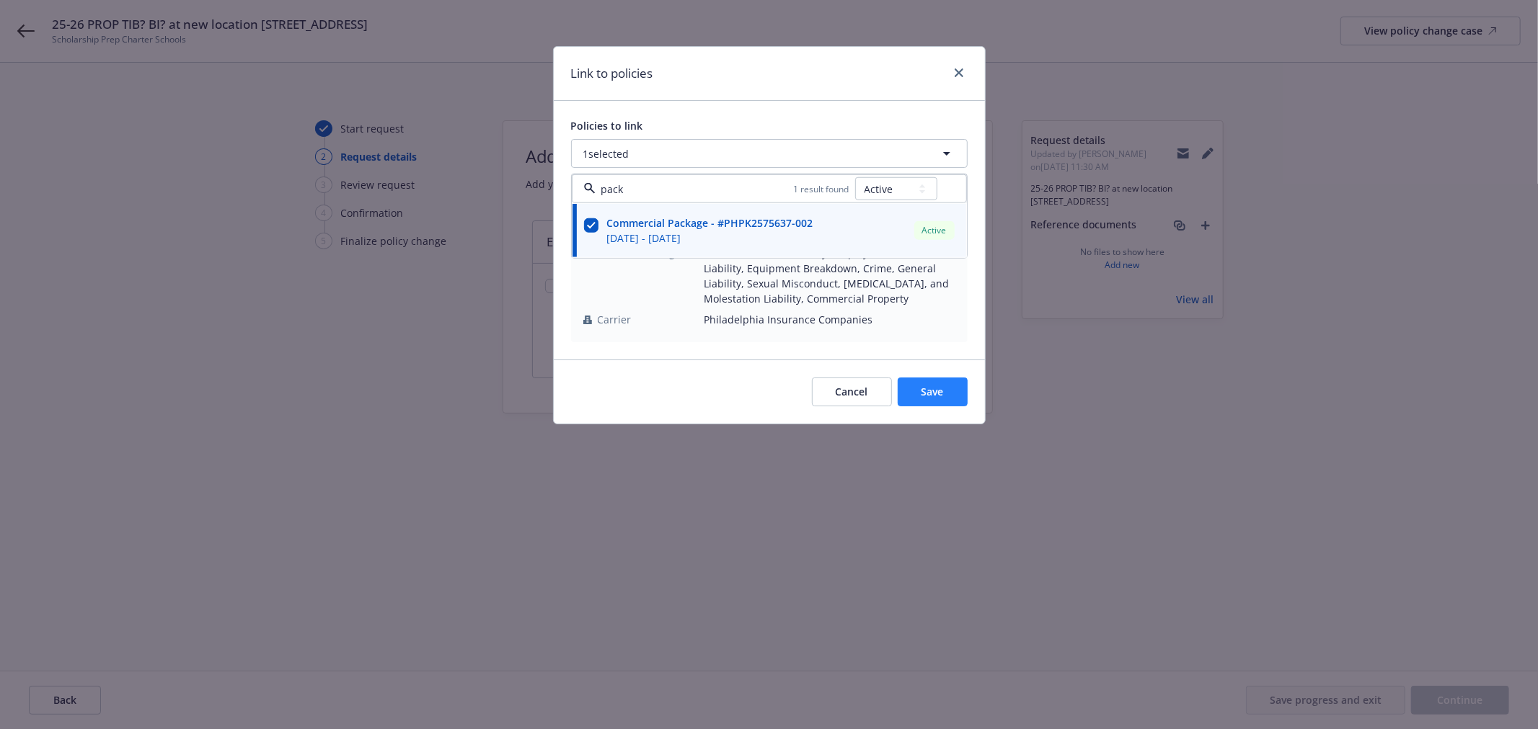
type input "pack"
click at [918, 386] on button "Save" at bounding box center [932, 392] width 70 height 29
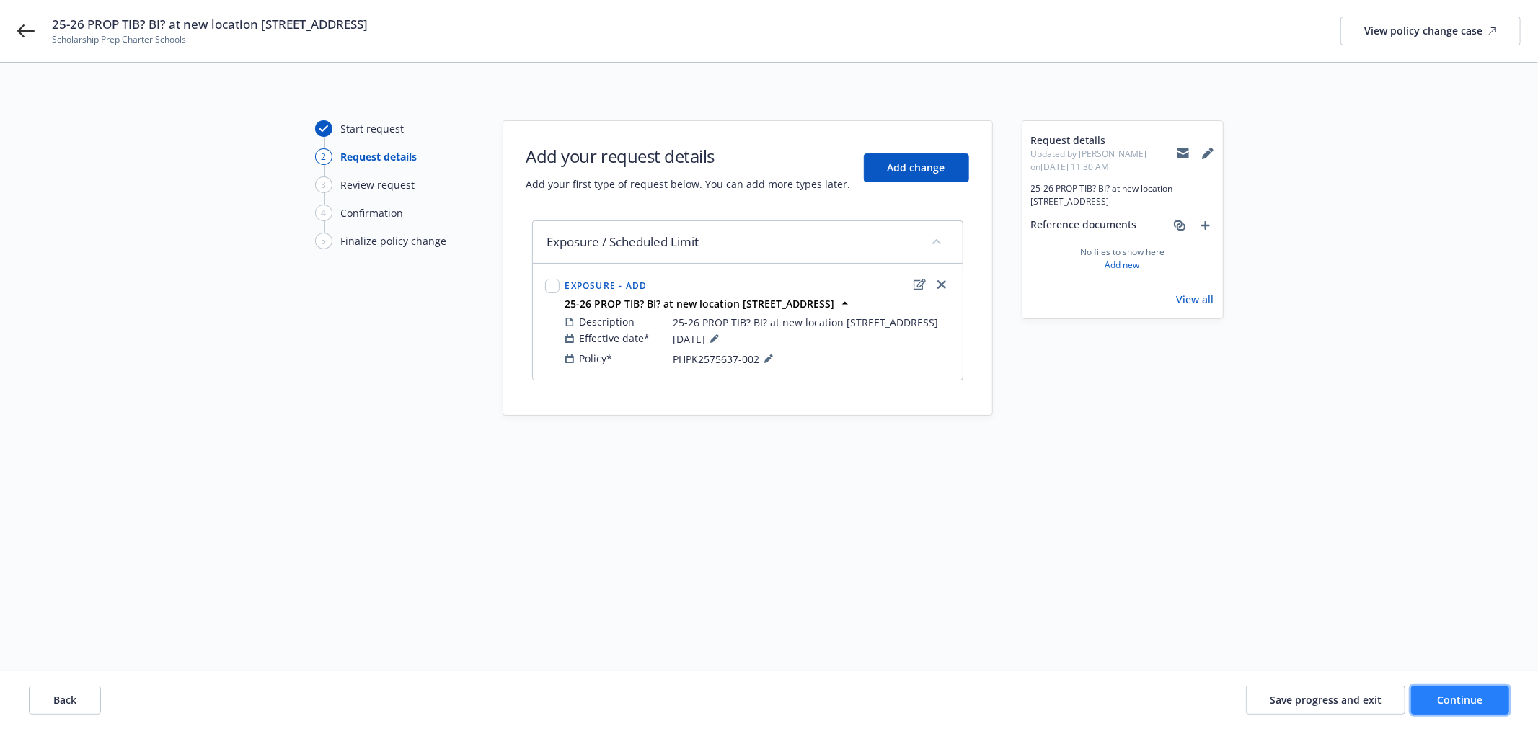
click at [1471, 706] on span "Continue" at bounding box center [1459, 700] width 45 height 14
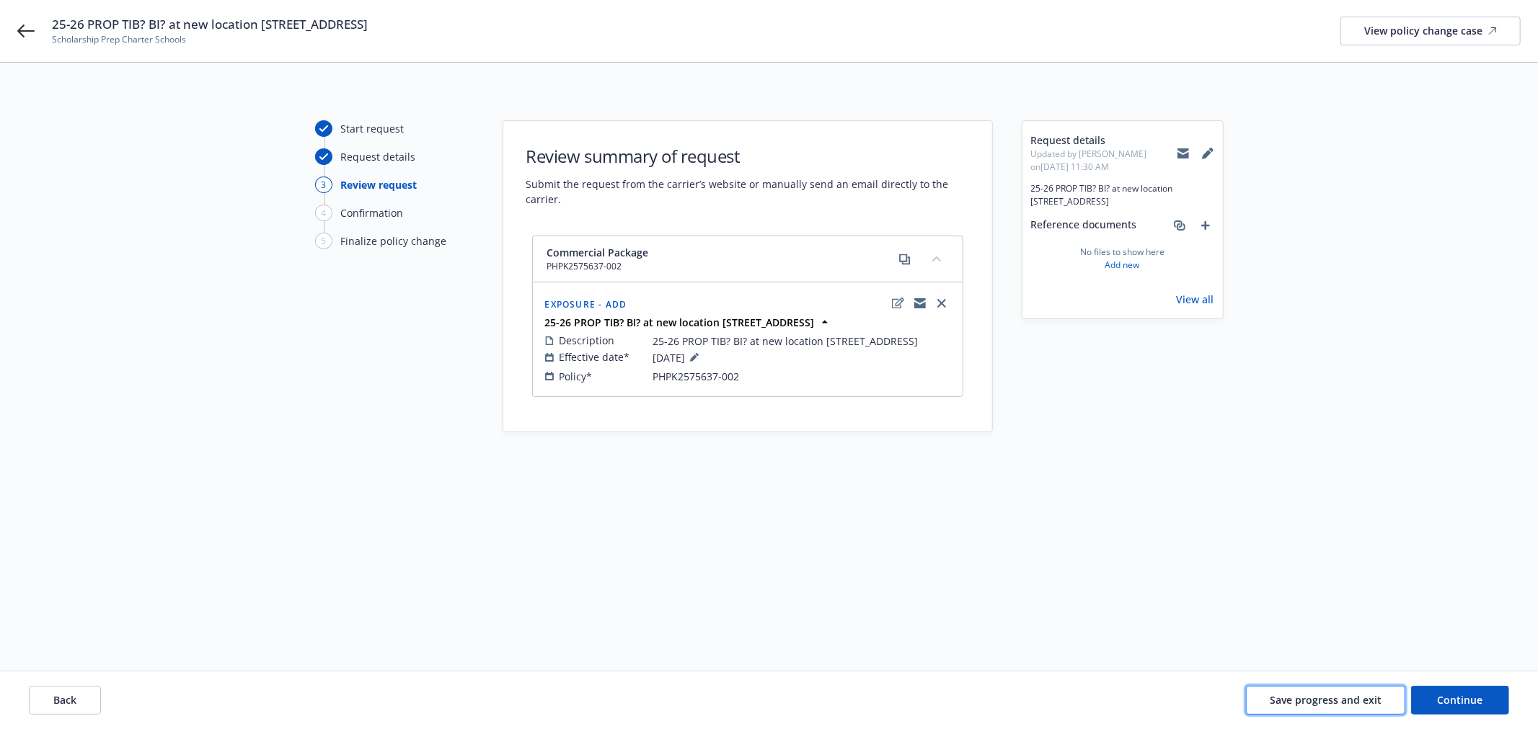
click at [1357, 702] on span "Save progress and exit" at bounding box center [1325, 700] width 112 height 14
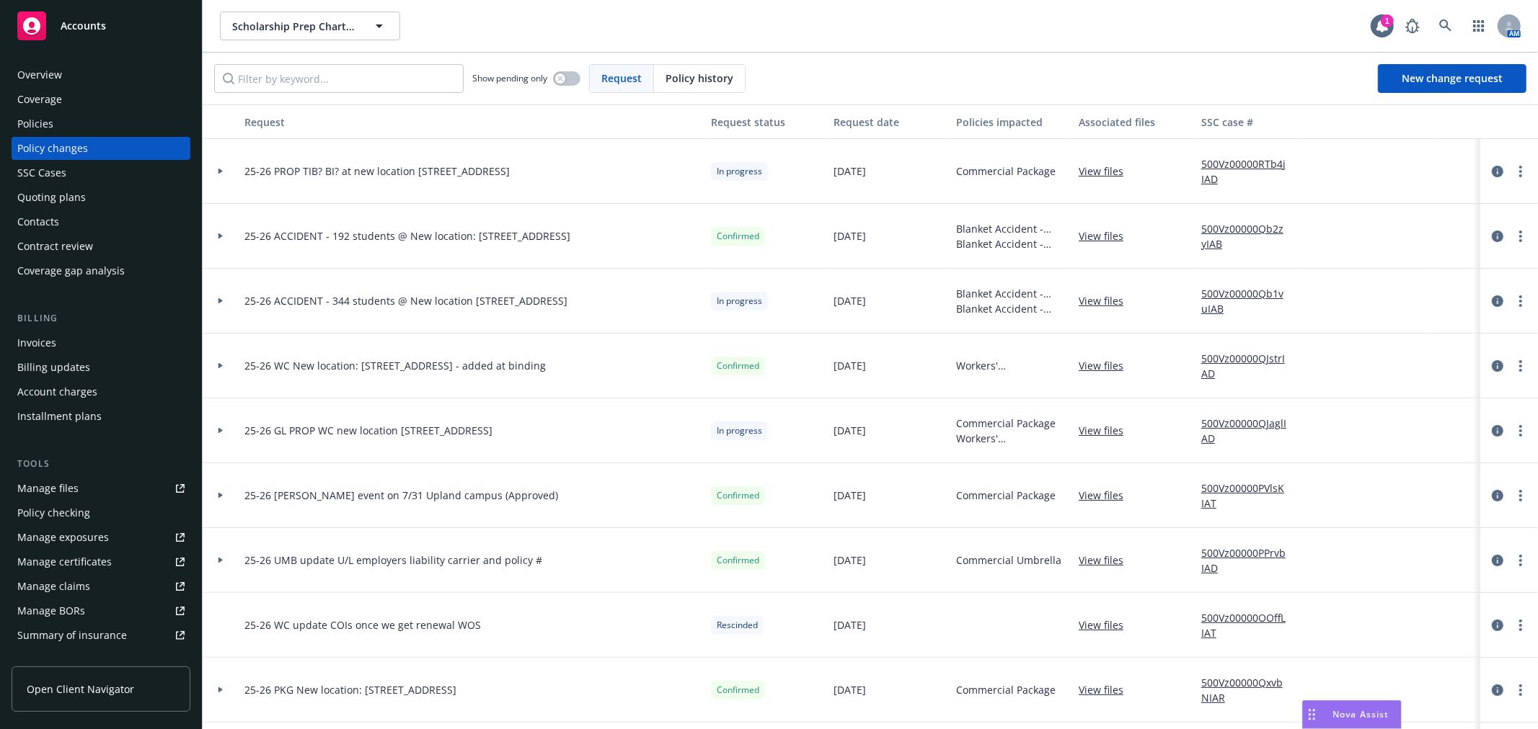
click at [1356, 708] on div "Nova Assist" at bounding box center [1352, 714] width 98 height 27
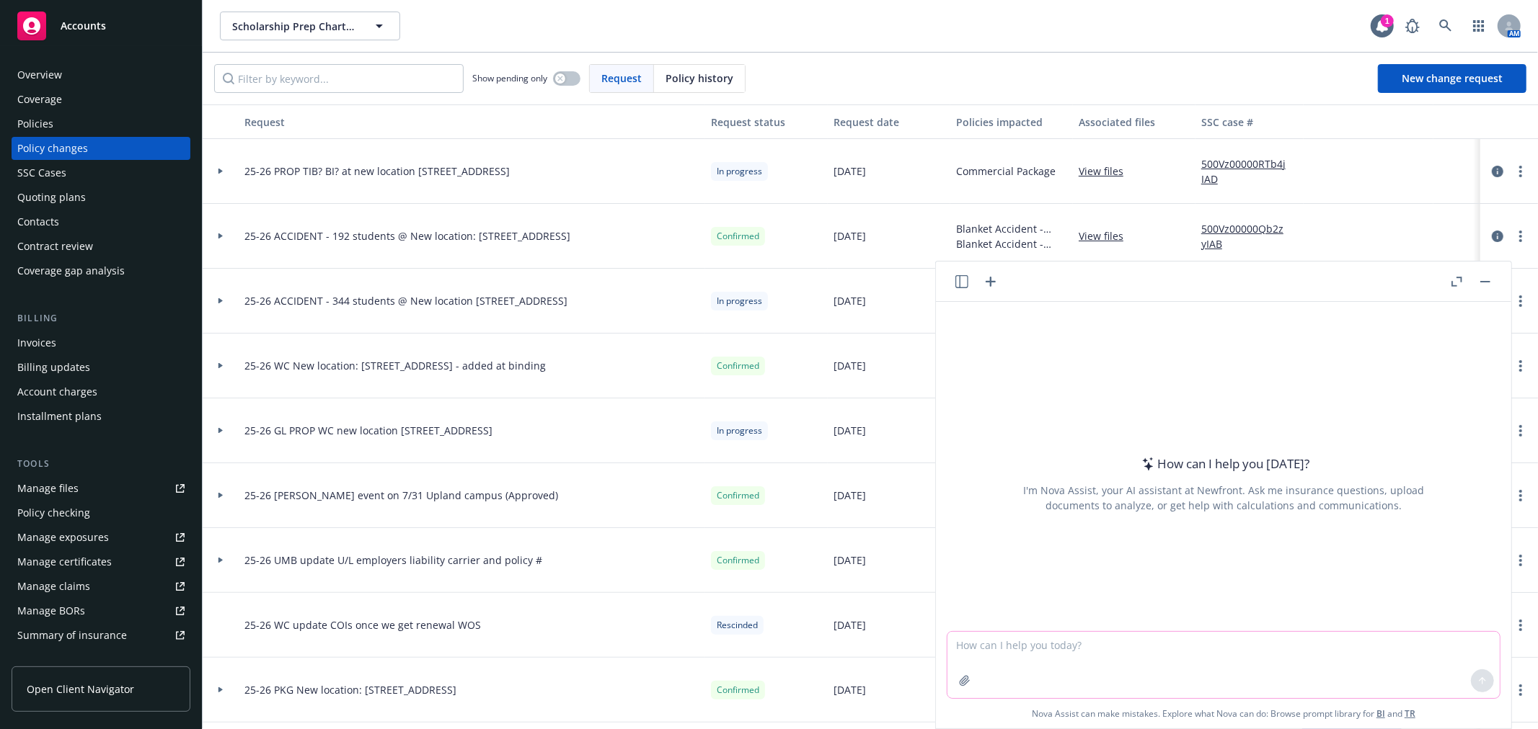
click at [961, 685] on icon "button" at bounding box center [965, 681] width 12 height 12
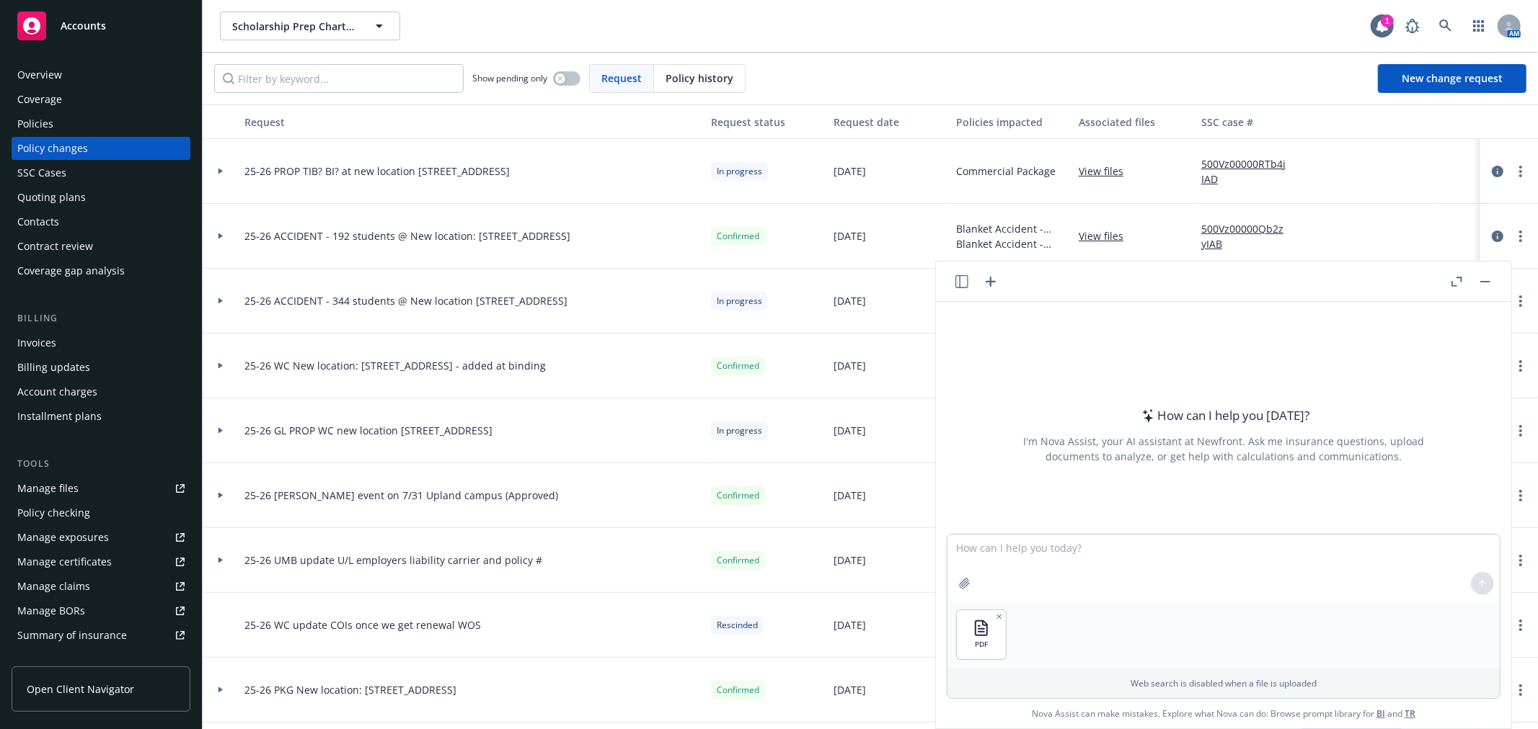
click at [1050, 620] on div "PDF" at bounding box center [1223, 635] width 552 height 68
click at [988, 546] on textarea at bounding box center [1223, 568] width 552 height 66
type textarea "what is the base rent per the attached lease agreement?"
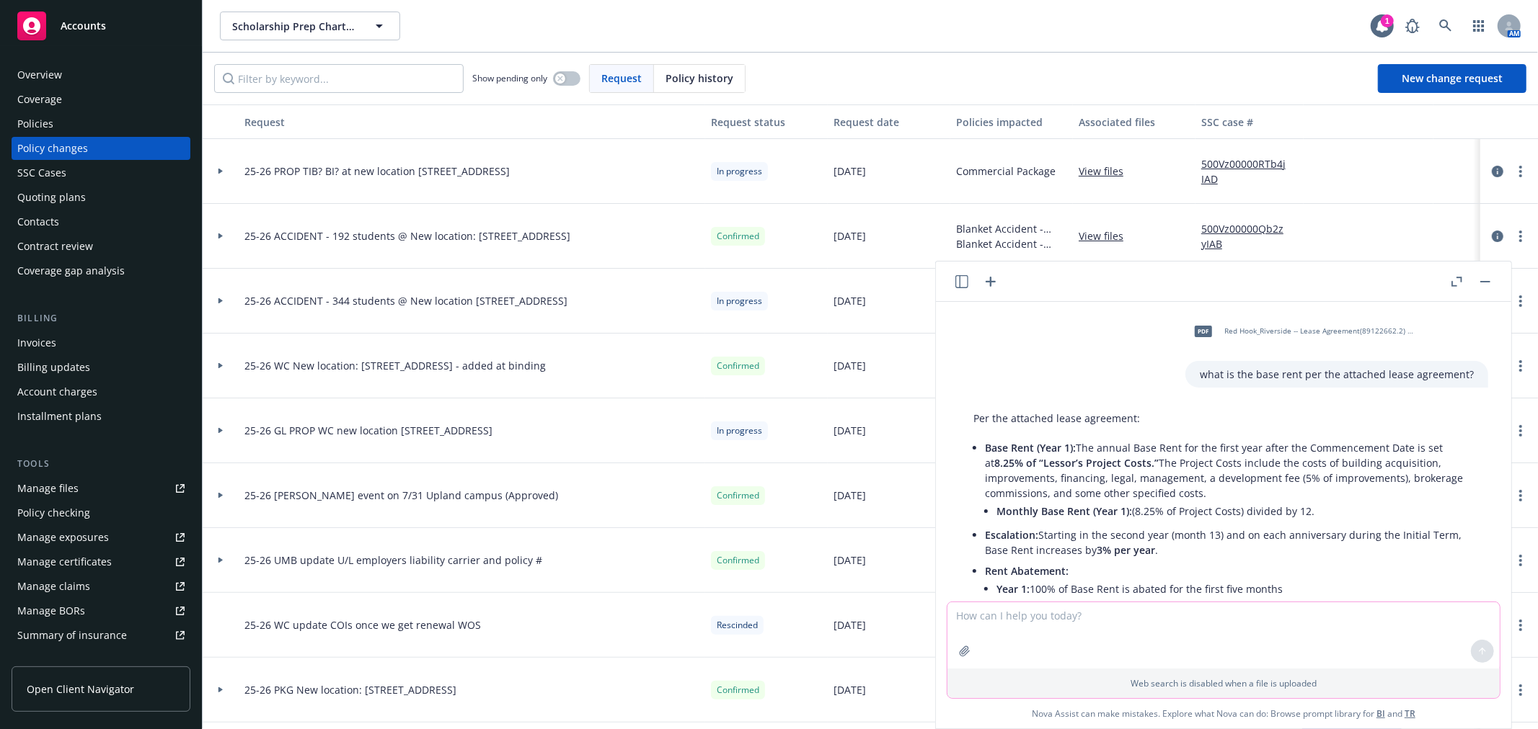
scroll to position [161, 0]
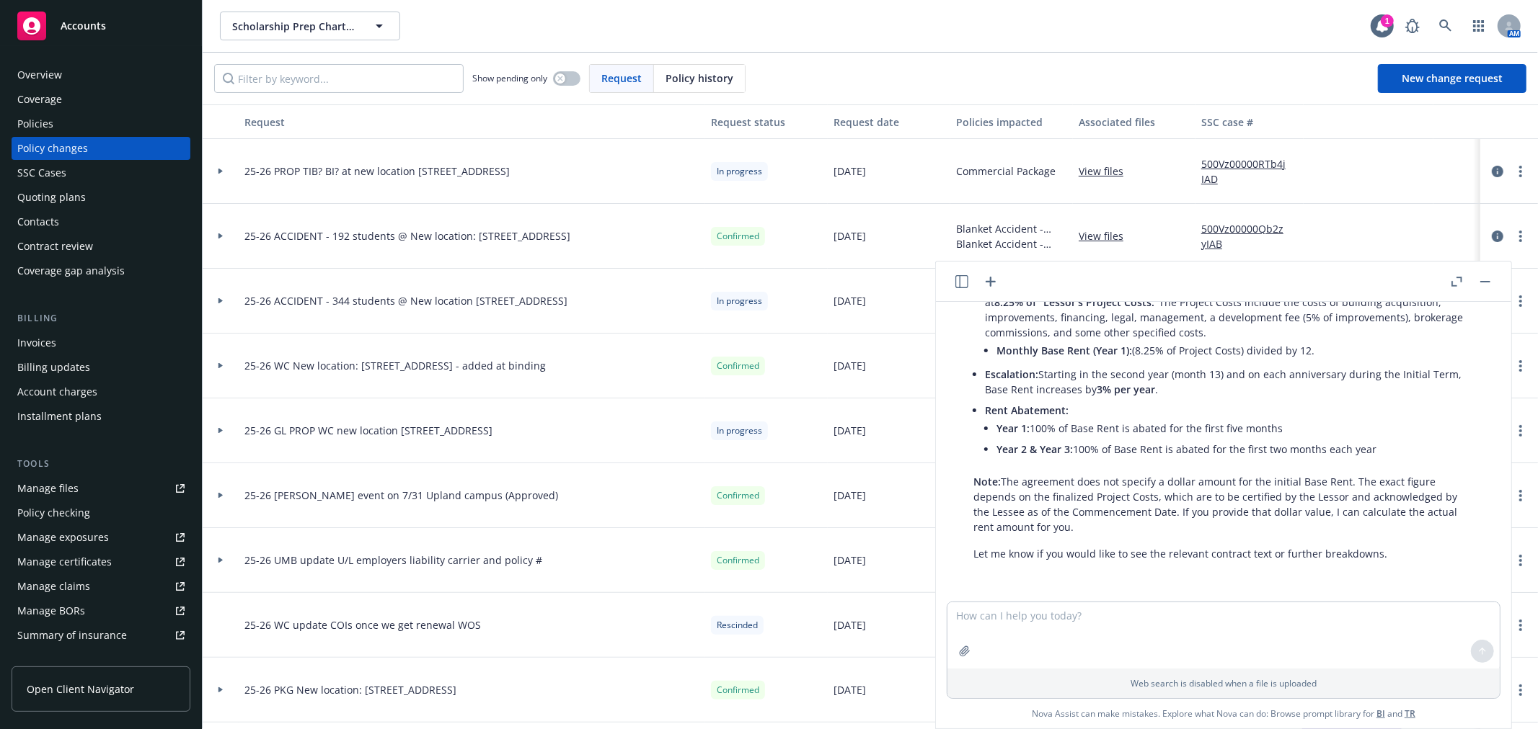
drag, startPoint x: 1003, startPoint y: 477, endPoint x: 1080, endPoint y: 527, distance: 91.8
click at [1080, 527] on p "Note: The agreement does not specify a dollar amount for the initial Base Rent.…" at bounding box center [1223, 504] width 500 height 61
copy p "The agreement does not specify a dollar amount for the initial Base Rent. The e…"
click at [1079, 617] on textarea at bounding box center [1223, 636] width 552 height 66
type textarea "what is the project costs?"
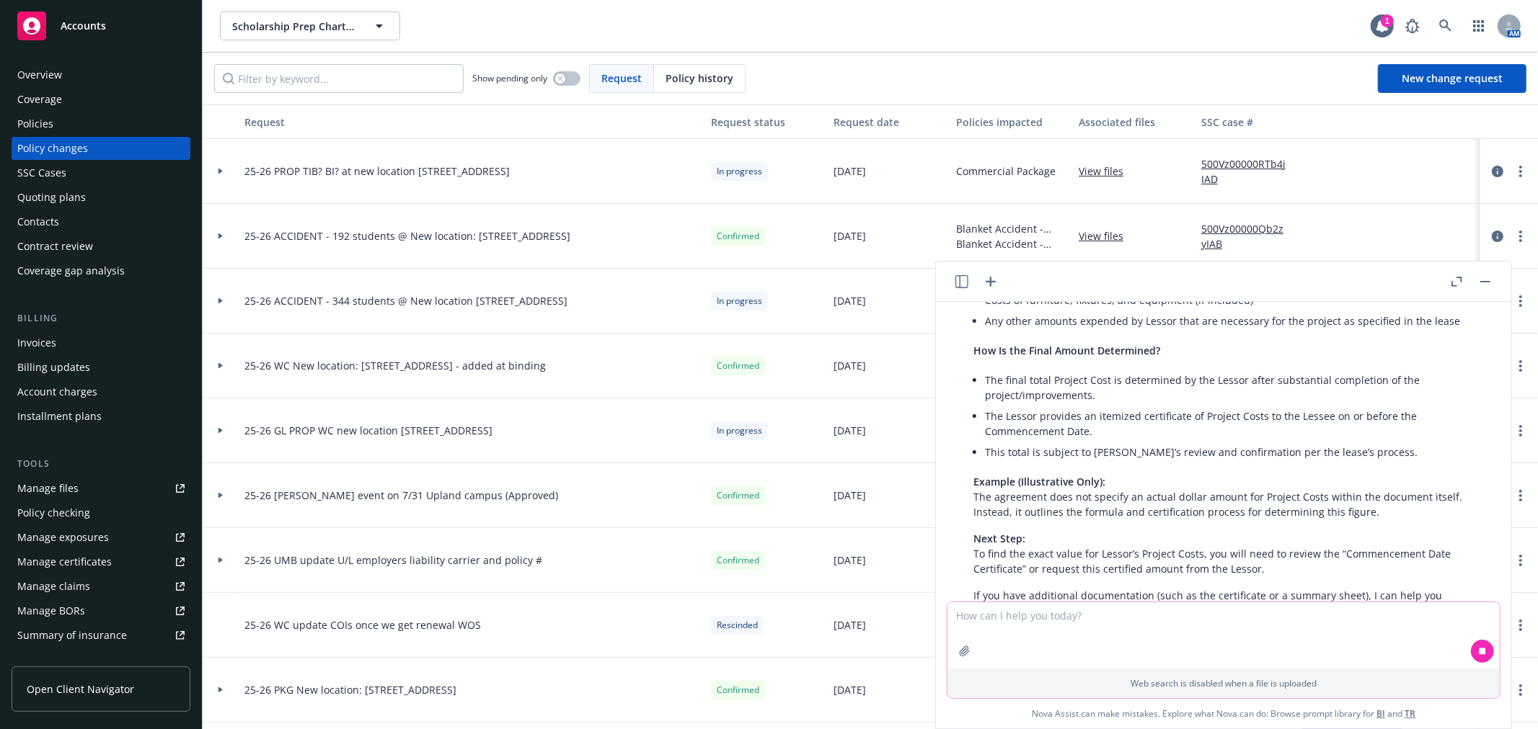
scroll to position [755, 0]
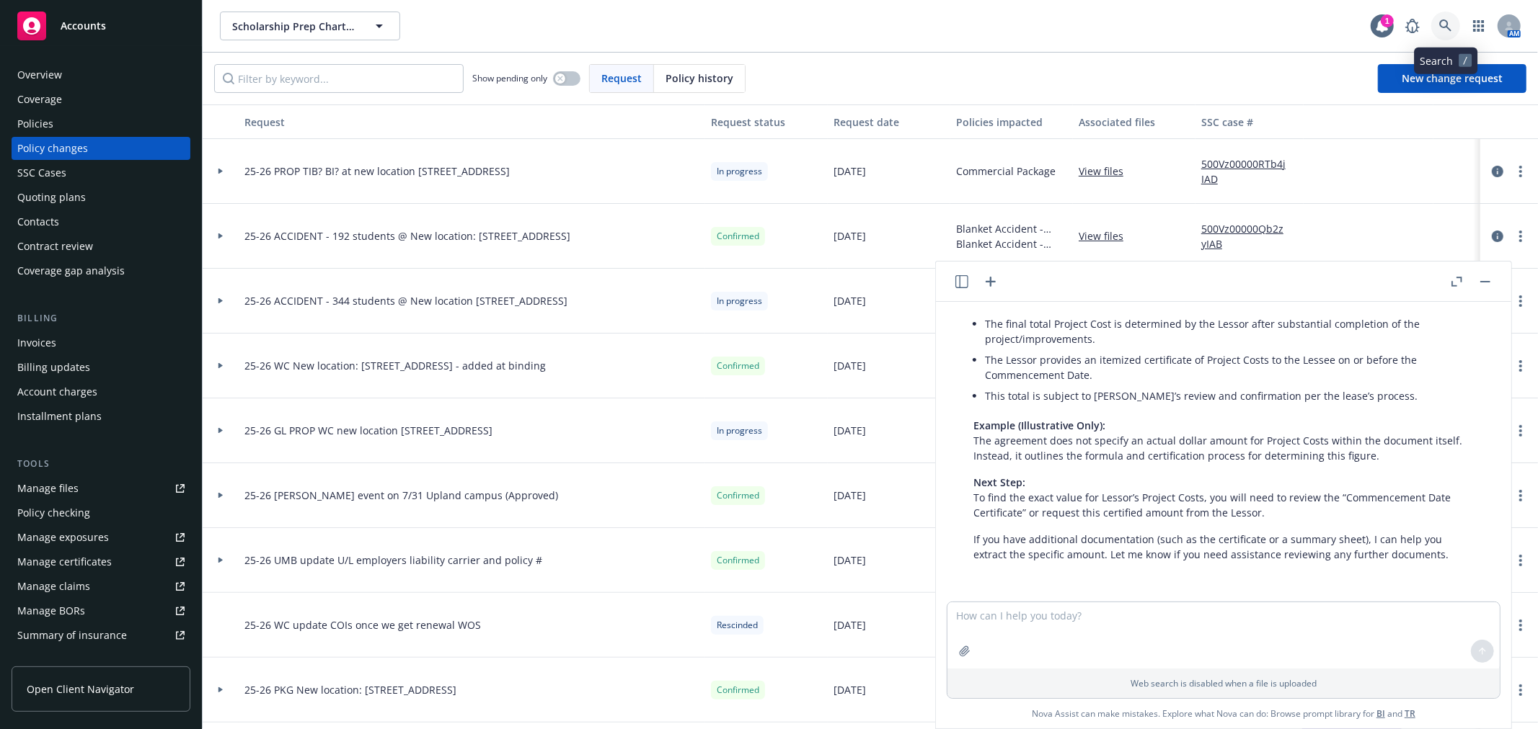
click at [1449, 25] on icon at bounding box center [1445, 25] width 13 height 13
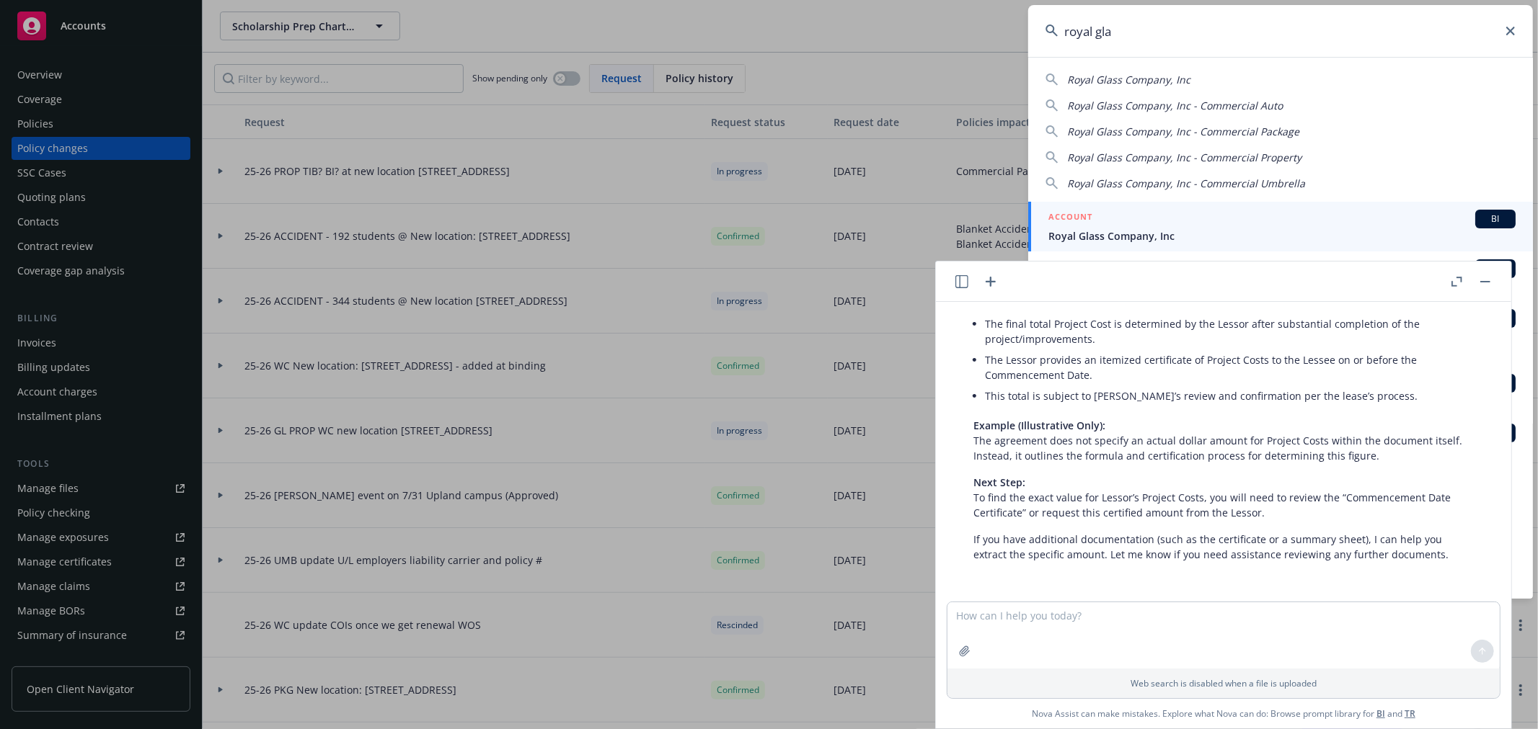
type input "royal gla"
click at [1174, 217] on div "ACCOUNT BI" at bounding box center [1281, 219] width 467 height 19
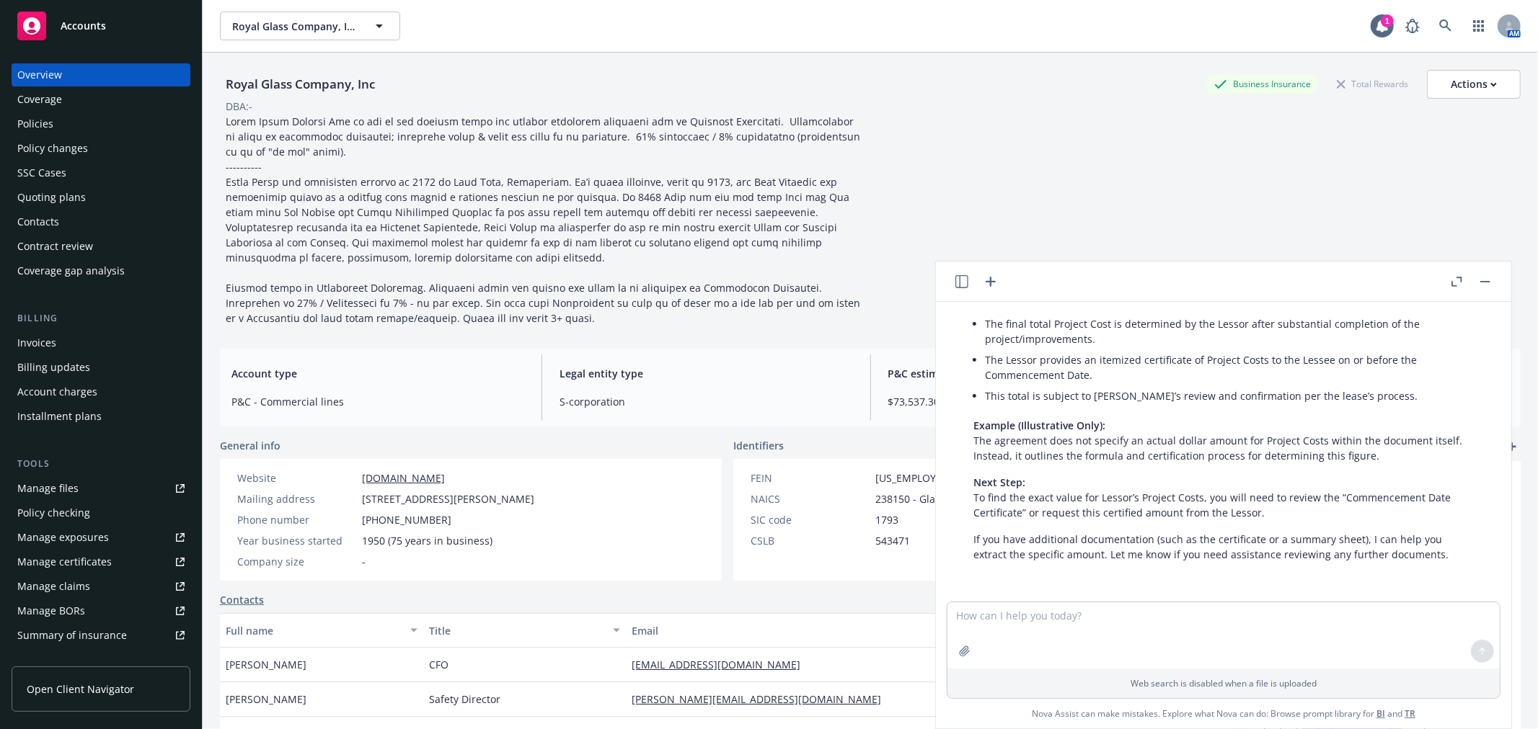
click at [1481, 283] on button "button" at bounding box center [1484, 281] width 17 height 17
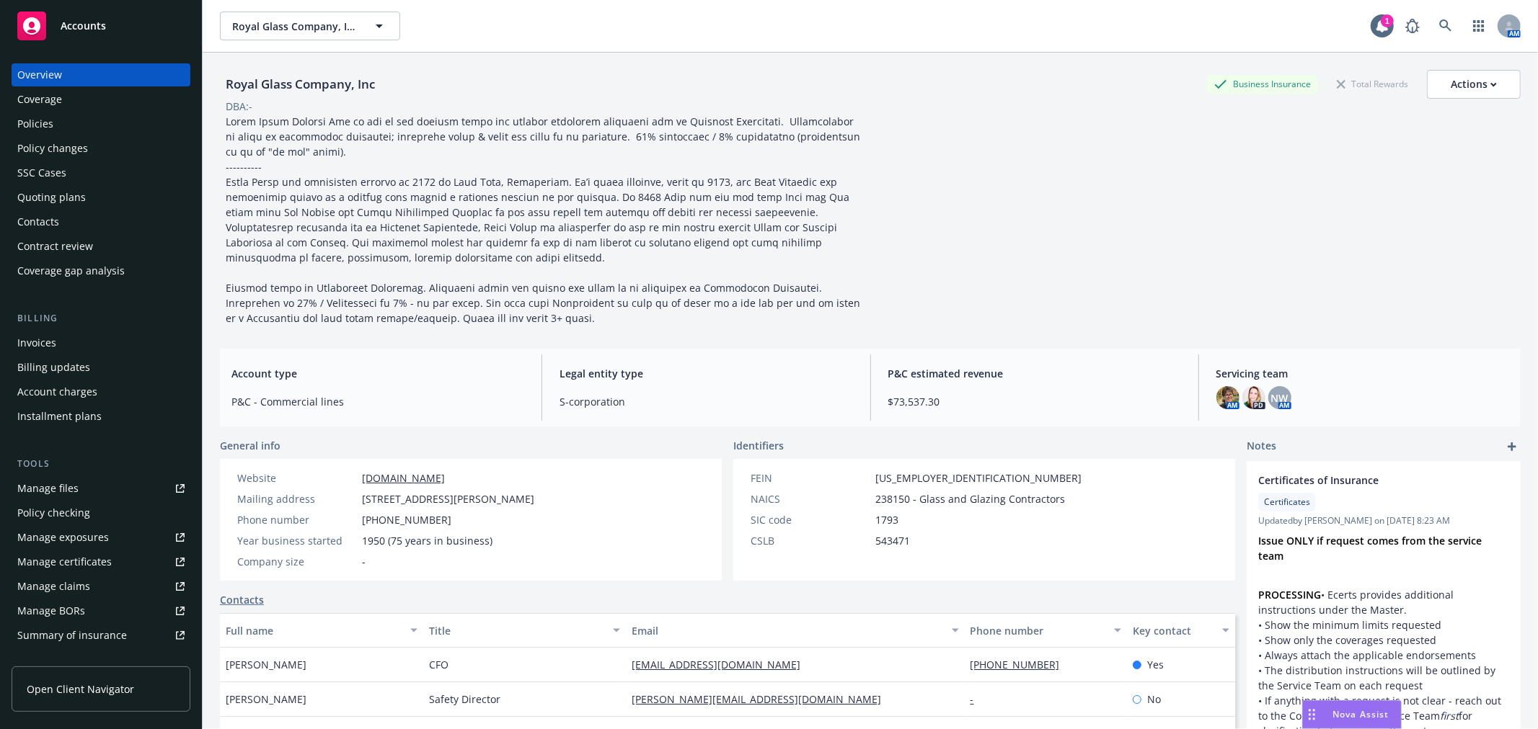
click at [108, 558] on div "Manage certificates" at bounding box center [64, 562] width 94 height 23
click at [1439, 27] on icon at bounding box center [1445, 25] width 13 height 13
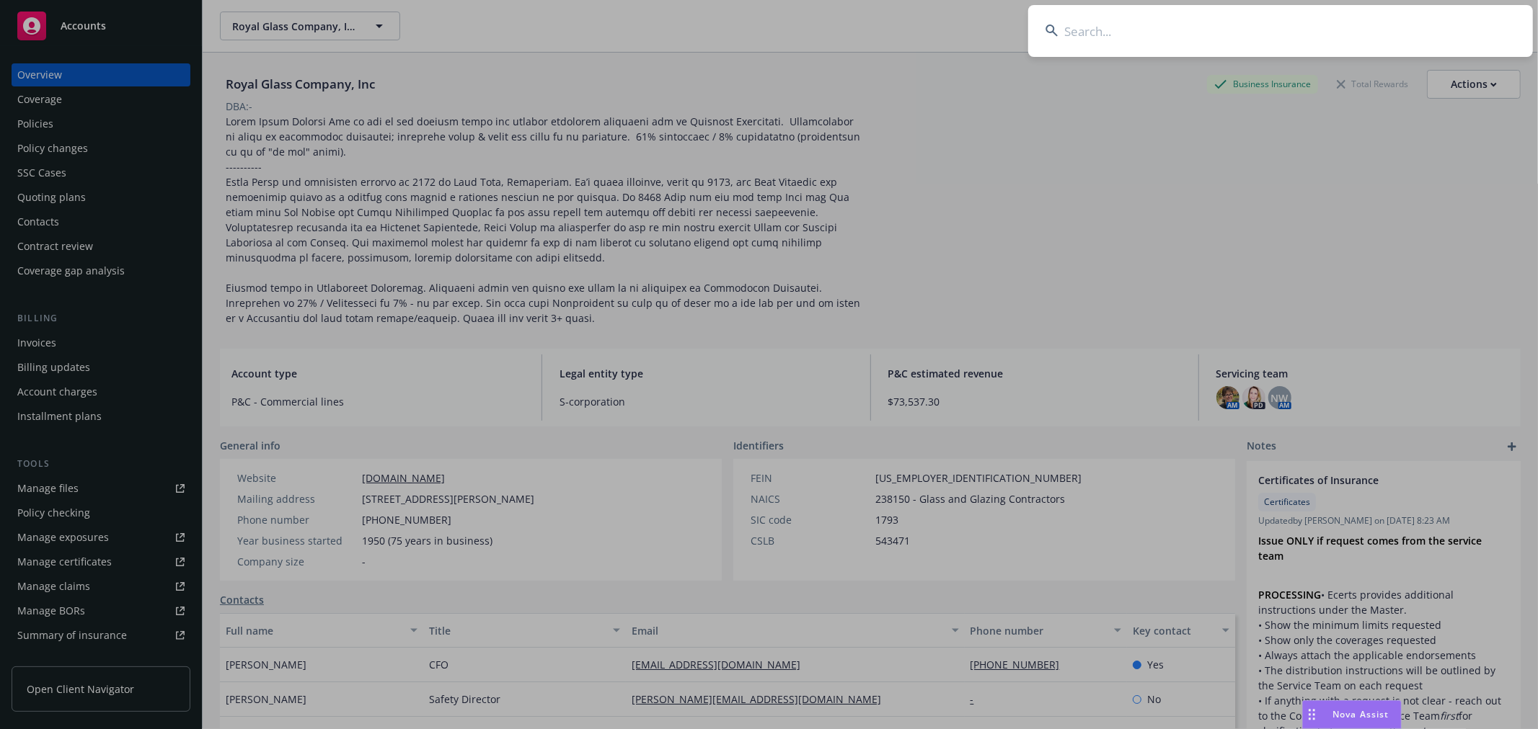
type input "o"
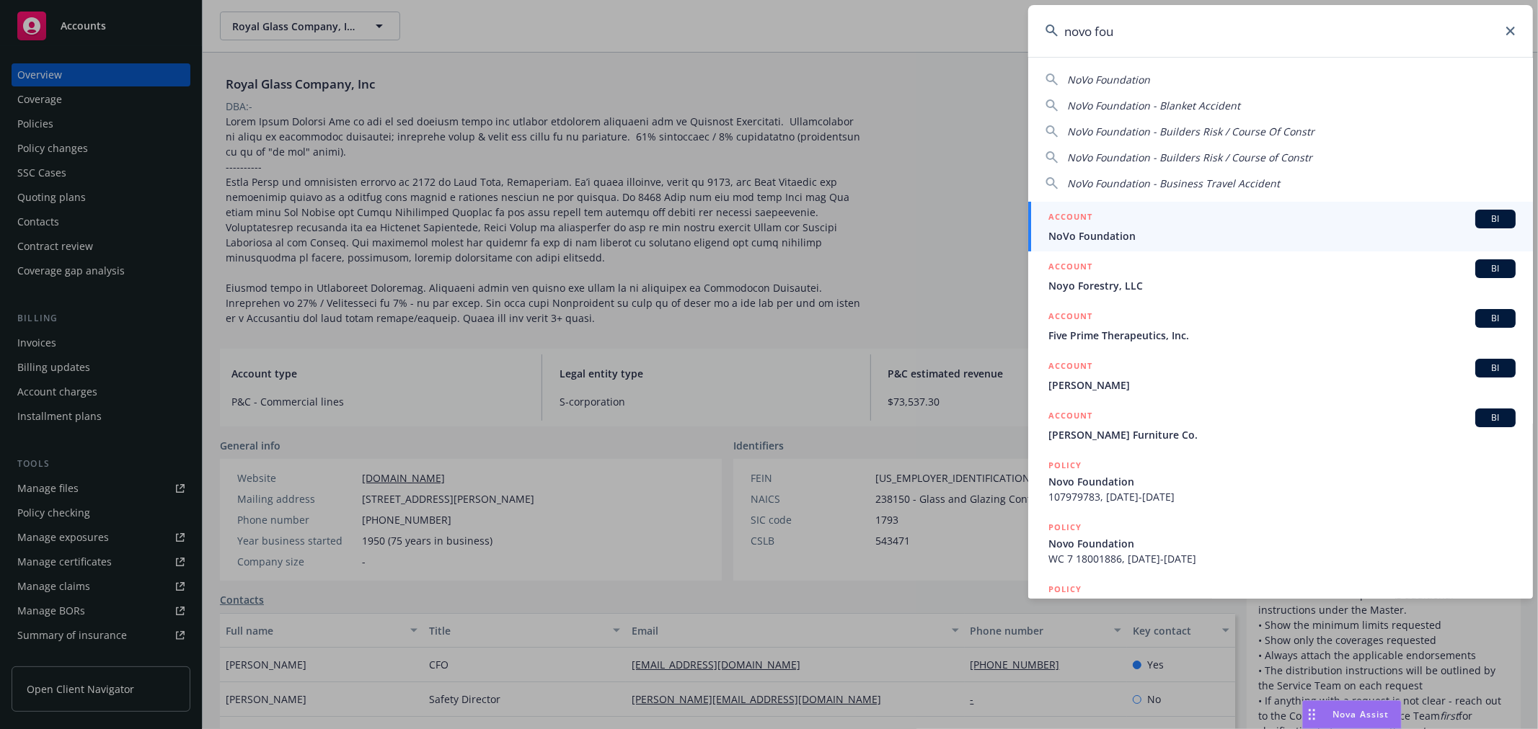
type input "novo fou"
click at [1248, 234] on span "NoVo Foundation" at bounding box center [1281, 236] width 467 height 15
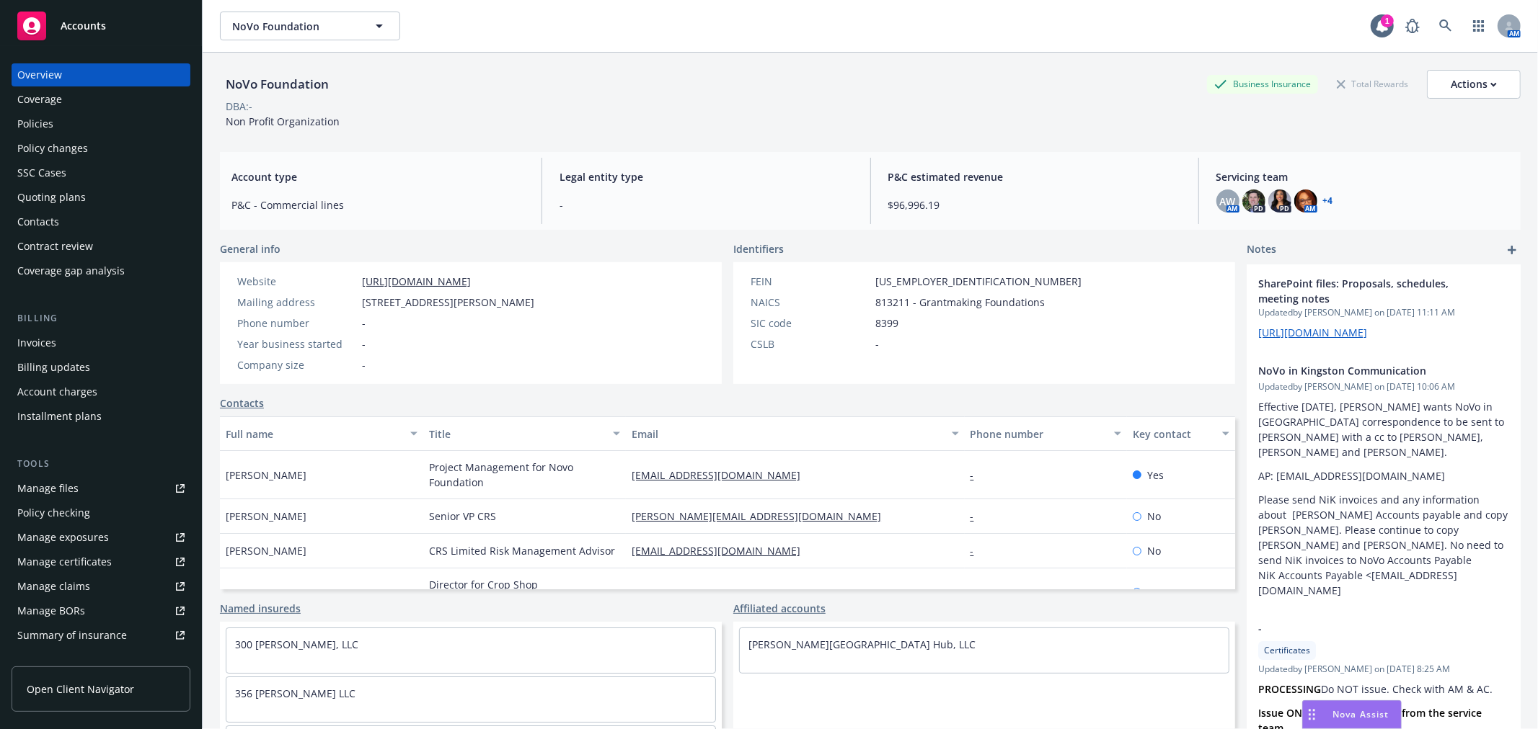
click at [136, 172] on div "SSC Cases" at bounding box center [100, 172] width 167 height 23
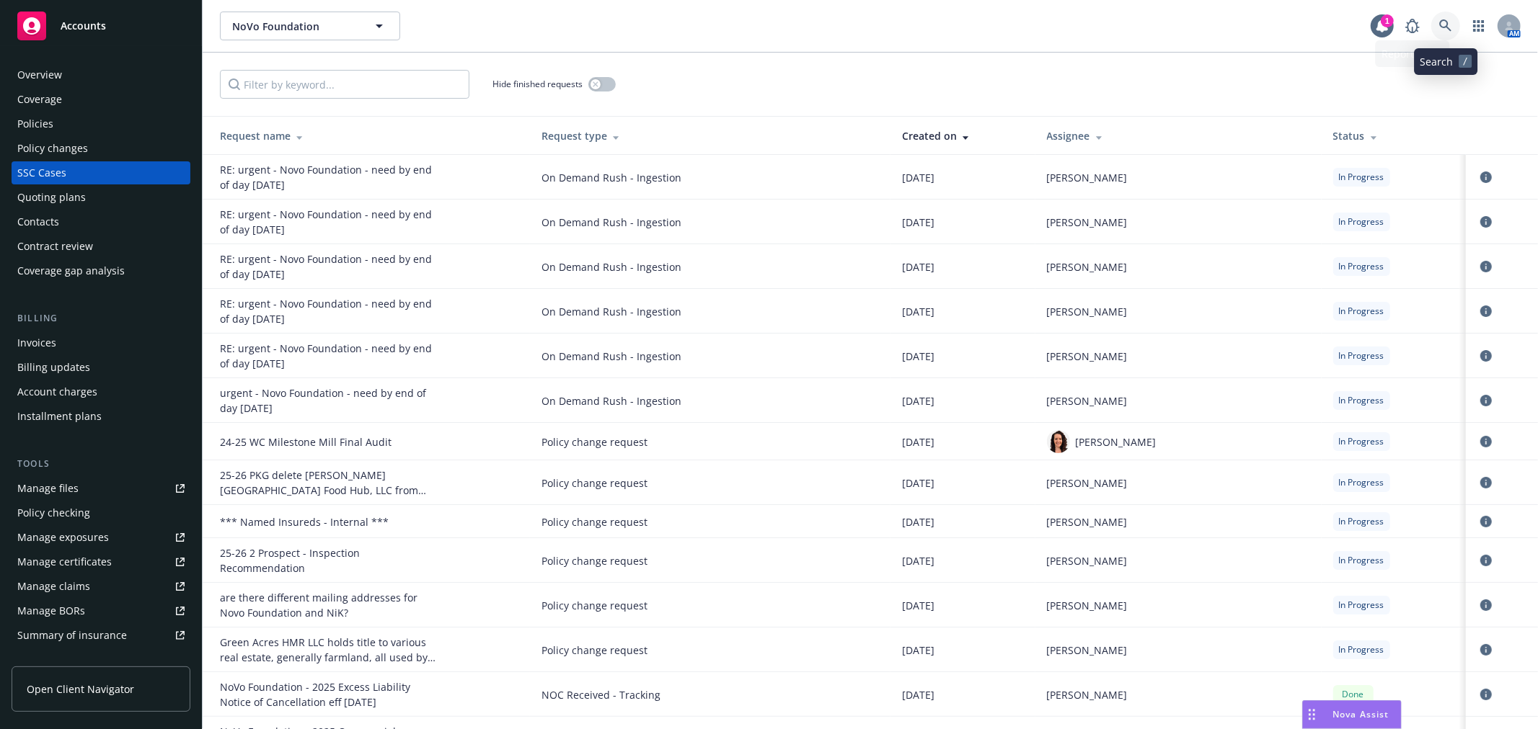
click at [1440, 22] on icon at bounding box center [1445, 25] width 12 height 12
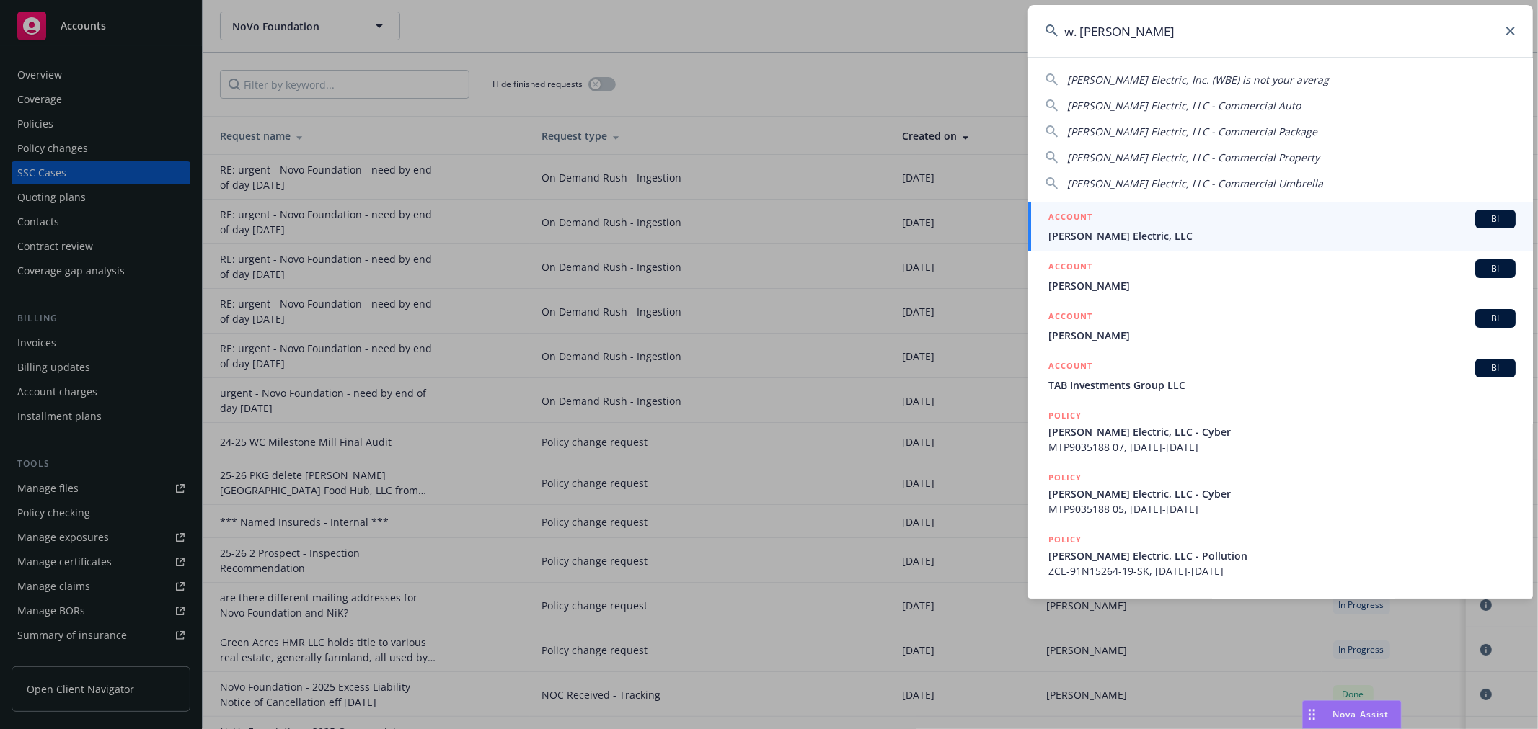
type input "w. [PERSON_NAME]"
click at [1101, 205] on link "ACCOUNT BI [PERSON_NAME] Electric, LLC" at bounding box center [1280, 227] width 505 height 50
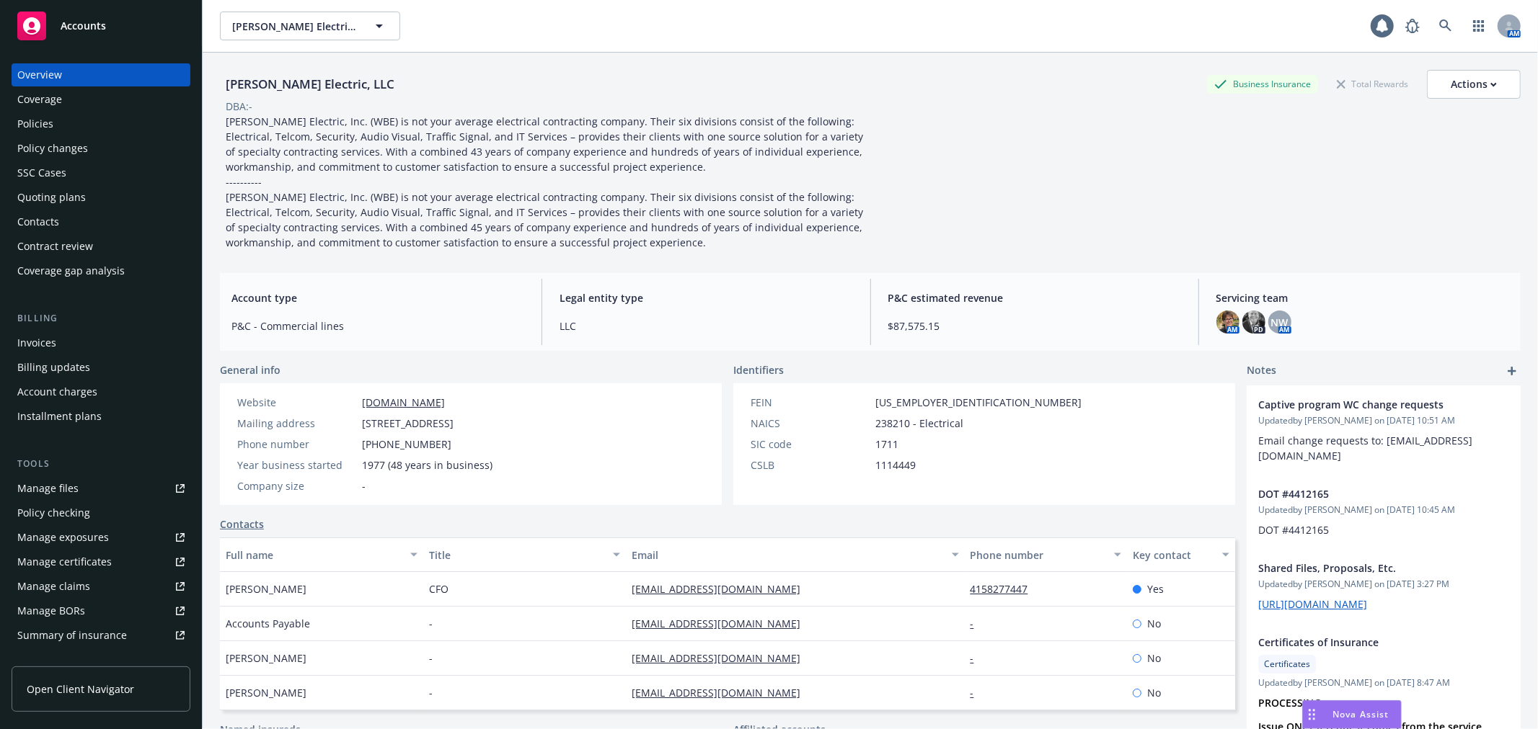
click at [22, 491] on div "Manage files" at bounding box center [47, 488] width 61 height 23
click at [1439, 25] on icon at bounding box center [1445, 25] width 12 height 12
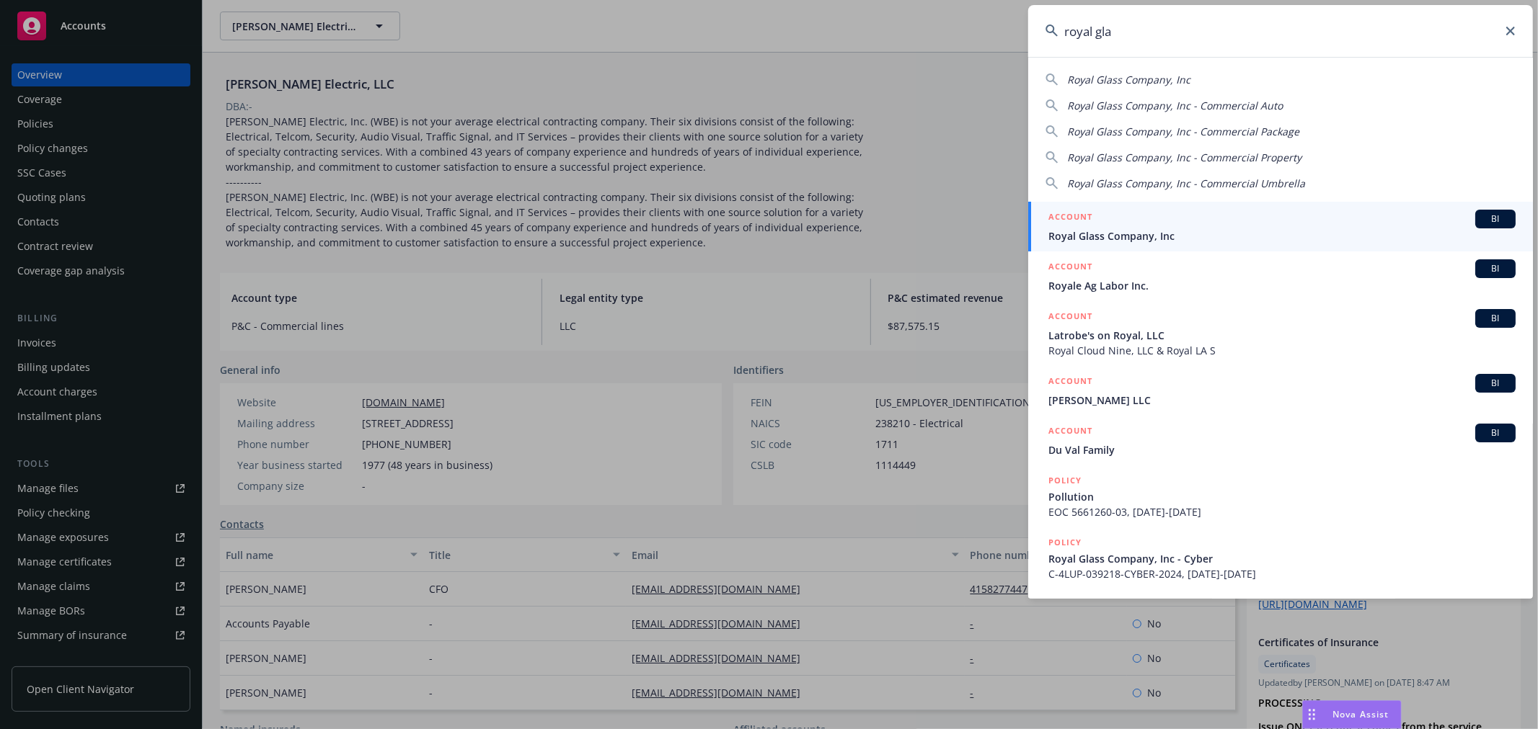
type input "royal gla"
click at [1186, 239] on span "Royal Glass Company, Inc" at bounding box center [1281, 236] width 467 height 15
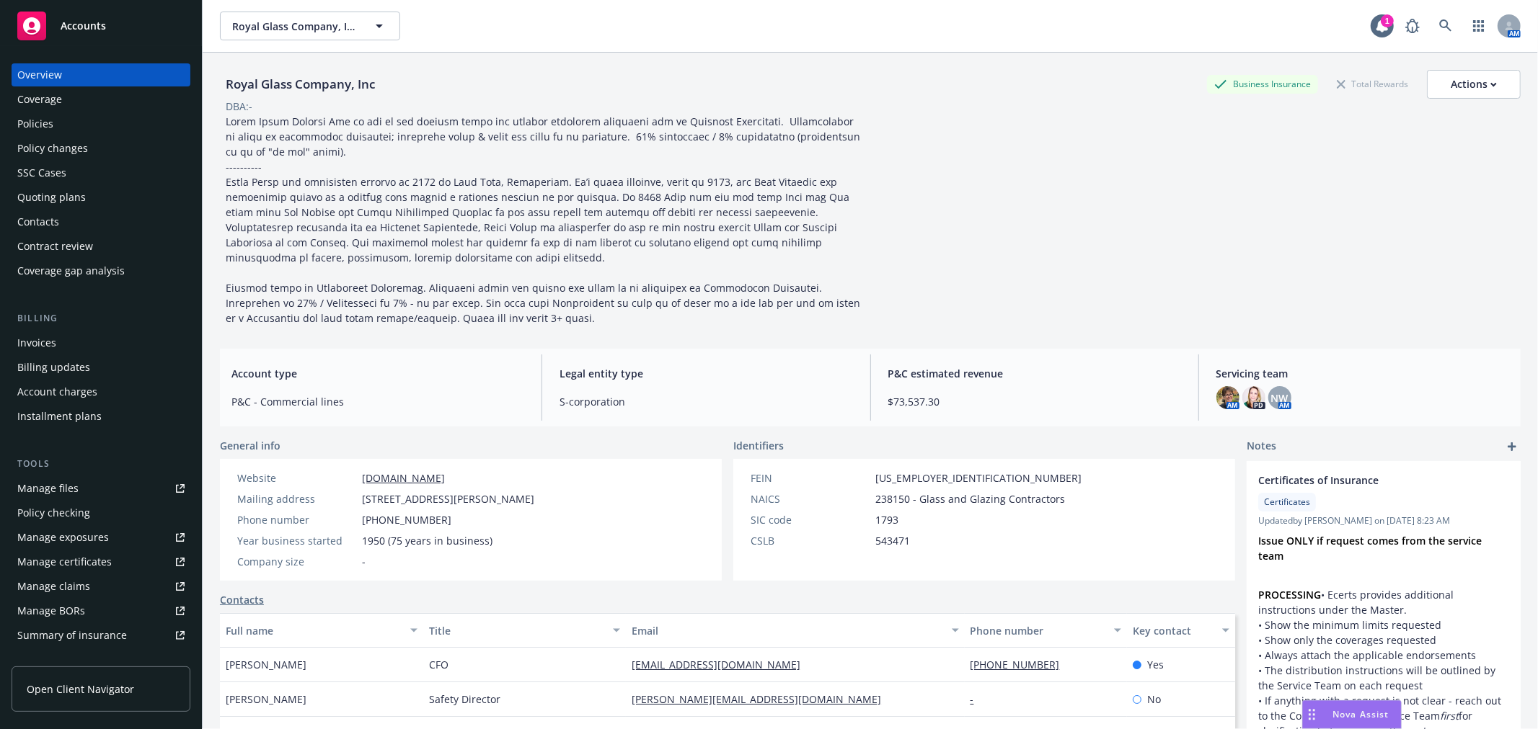
click at [109, 483] on link "Manage files" at bounding box center [101, 488] width 179 height 23
